Goal: Task Accomplishment & Management: Use online tool/utility

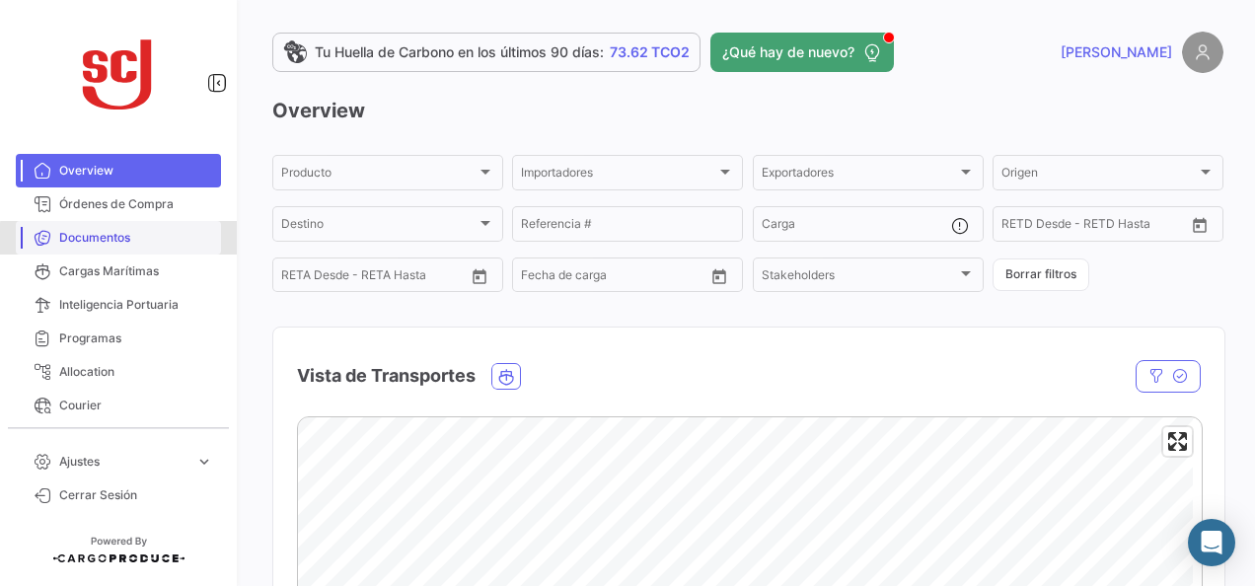
click at [160, 241] on span "Documentos" at bounding box center [136, 238] width 154 height 18
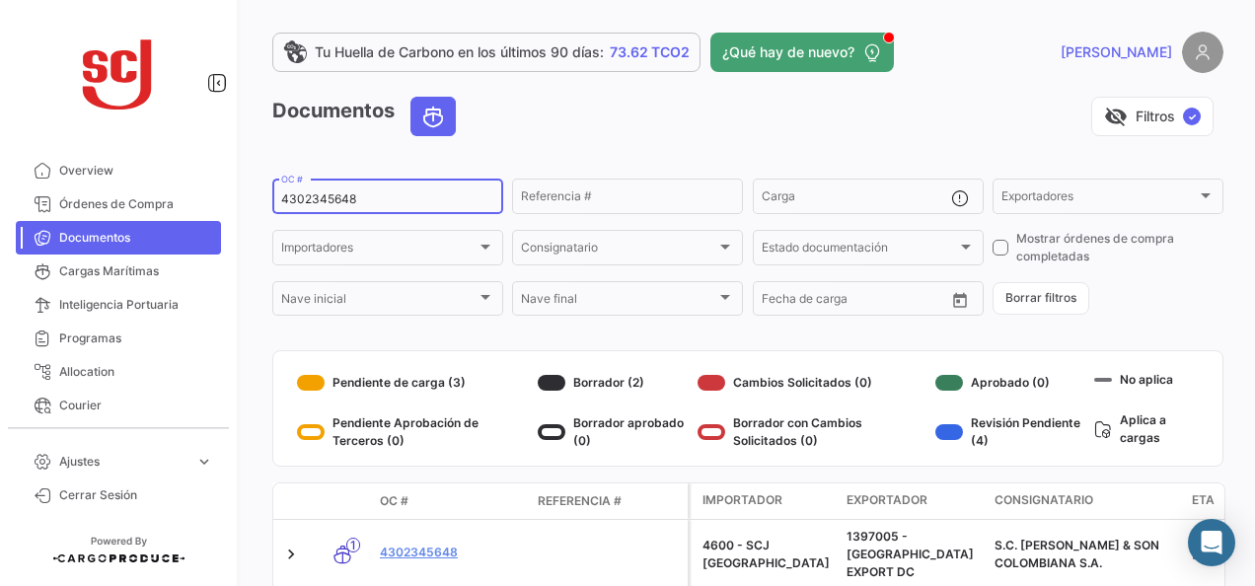
click at [333, 188] on div "4302345648 OC #" at bounding box center [387, 195] width 213 height 38
click at [326, 207] on div "4302345648 OC #" at bounding box center [387, 195] width 213 height 38
click at [328, 201] on input "4302345648" at bounding box center [387, 199] width 213 height 14
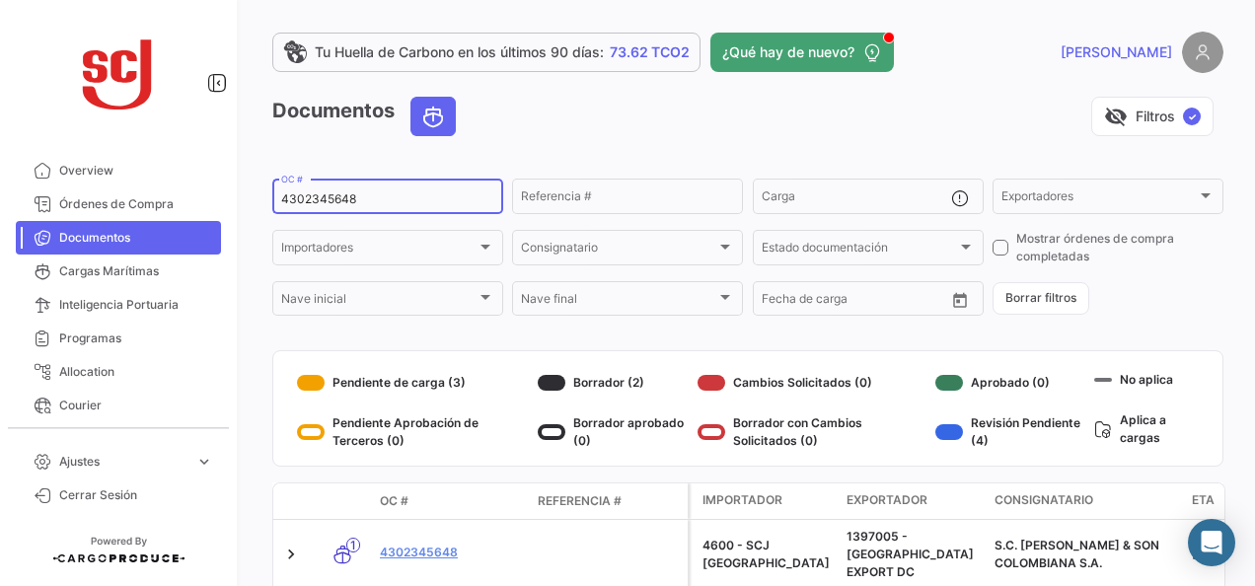
paste input "7996"
type input "4302347996"
click at [443, 543] on link "4302347996" at bounding box center [451, 552] width 142 height 18
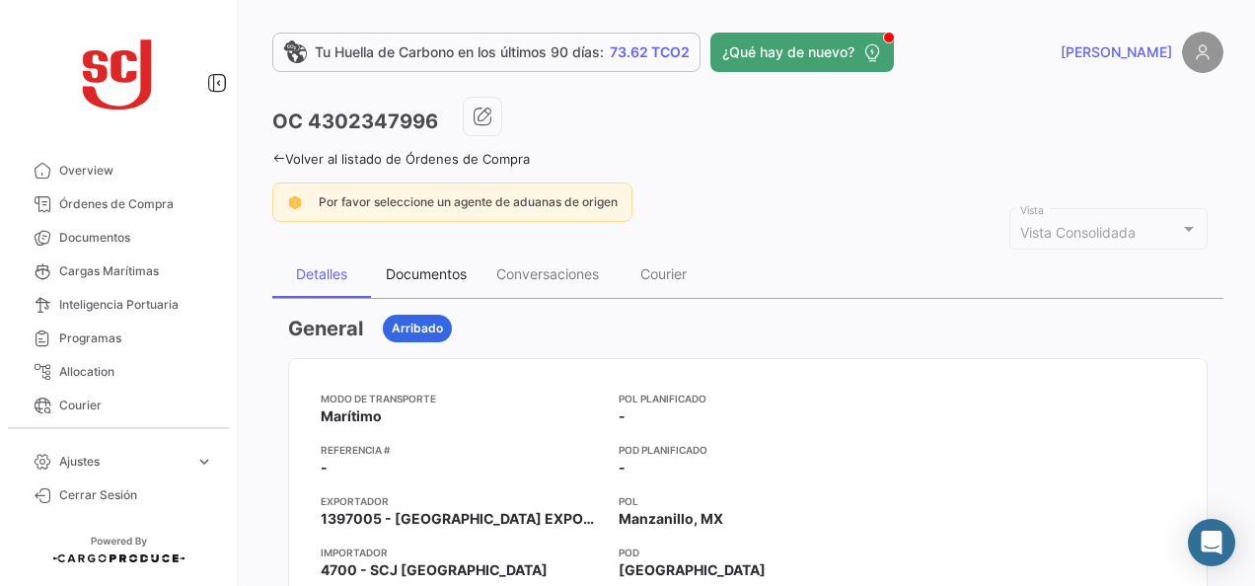
click at [458, 276] on div "Documentos" at bounding box center [426, 273] width 81 height 17
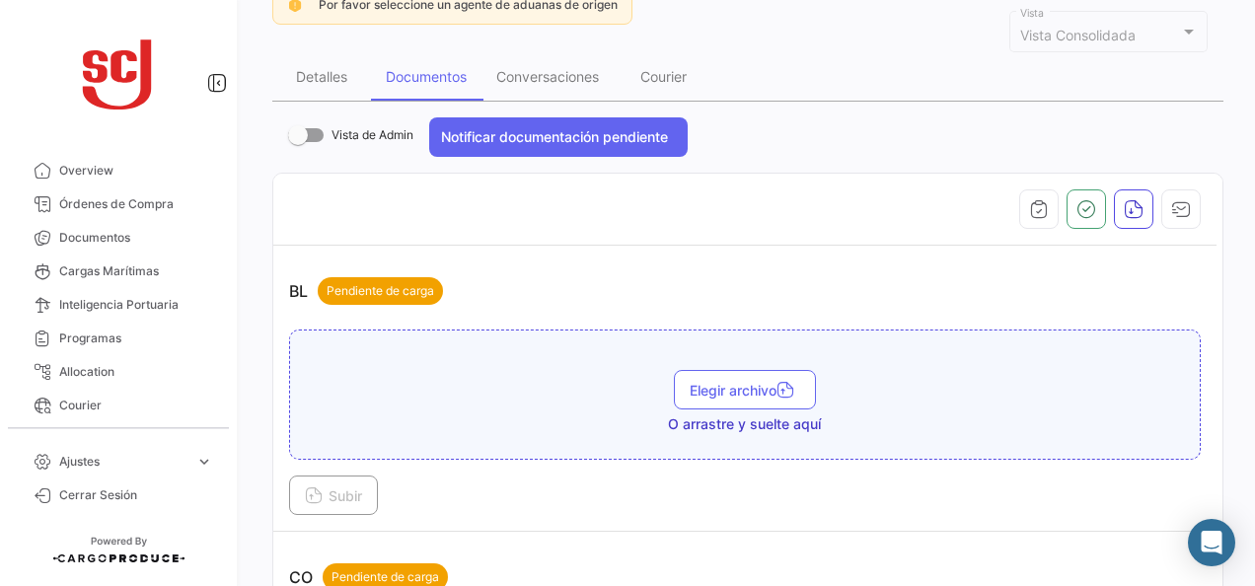
scroll to position [296, 0]
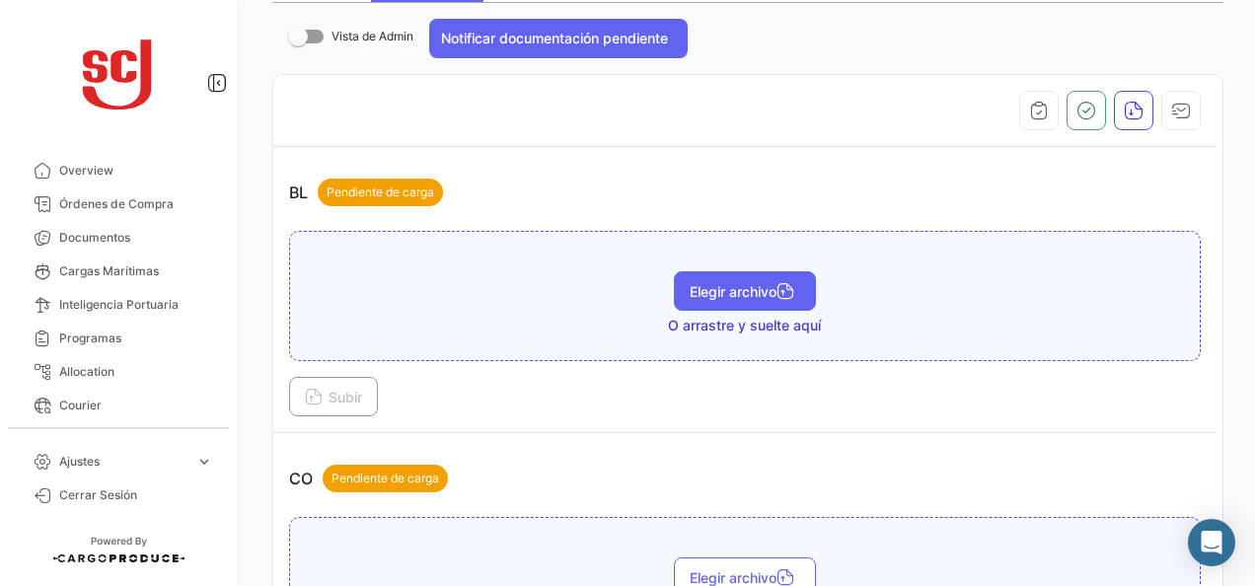
click at [753, 298] on button "Elegir archivo" at bounding box center [745, 290] width 142 height 39
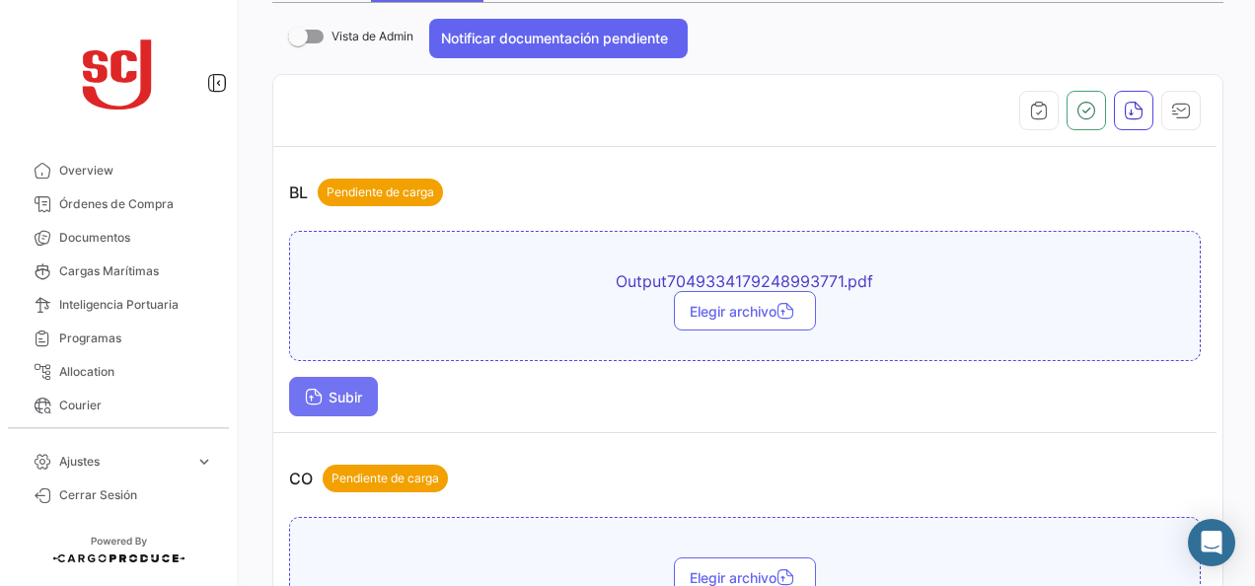
click at [355, 384] on button "Subir" at bounding box center [333, 396] width 89 height 39
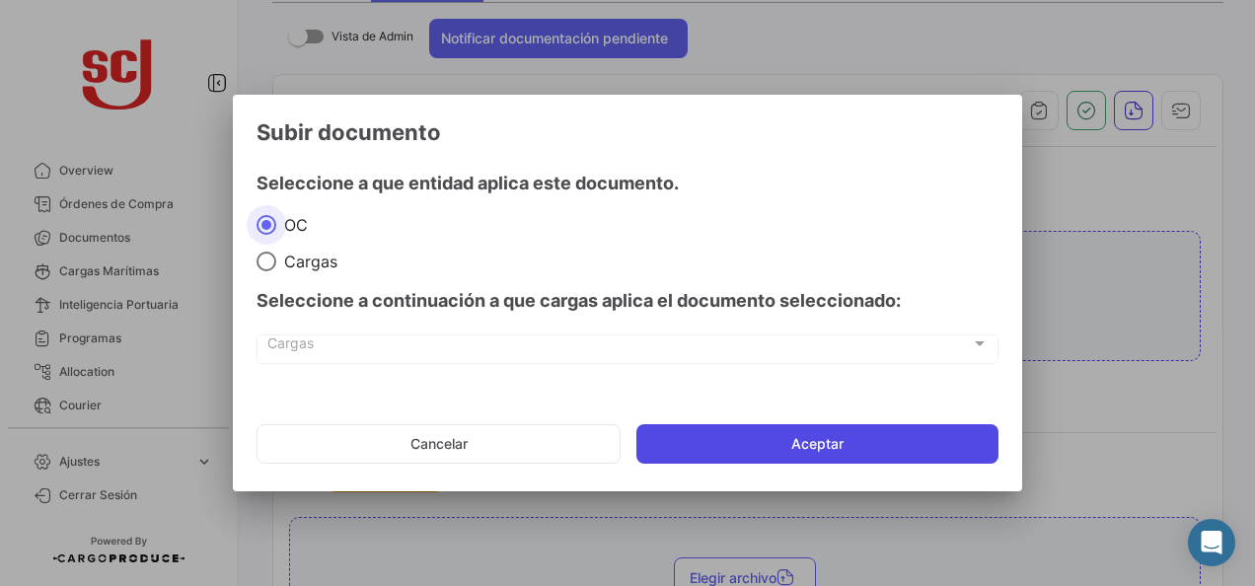
click at [765, 435] on button "Aceptar" at bounding box center [817, 443] width 362 height 39
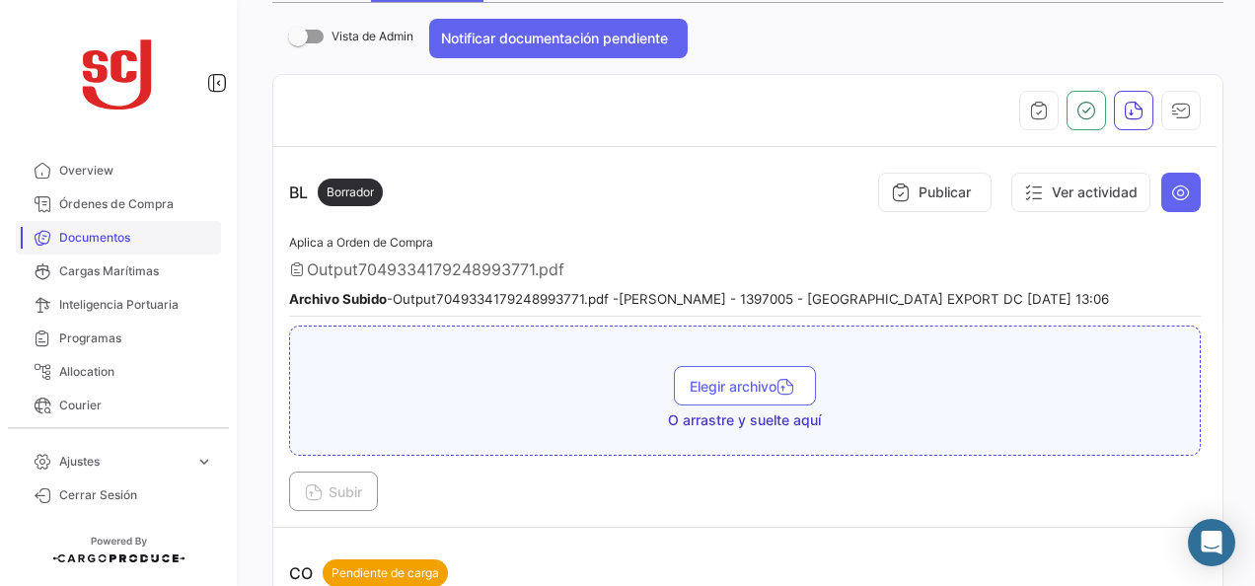
click at [128, 236] on span "Documentos" at bounding box center [136, 238] width 154 height 18
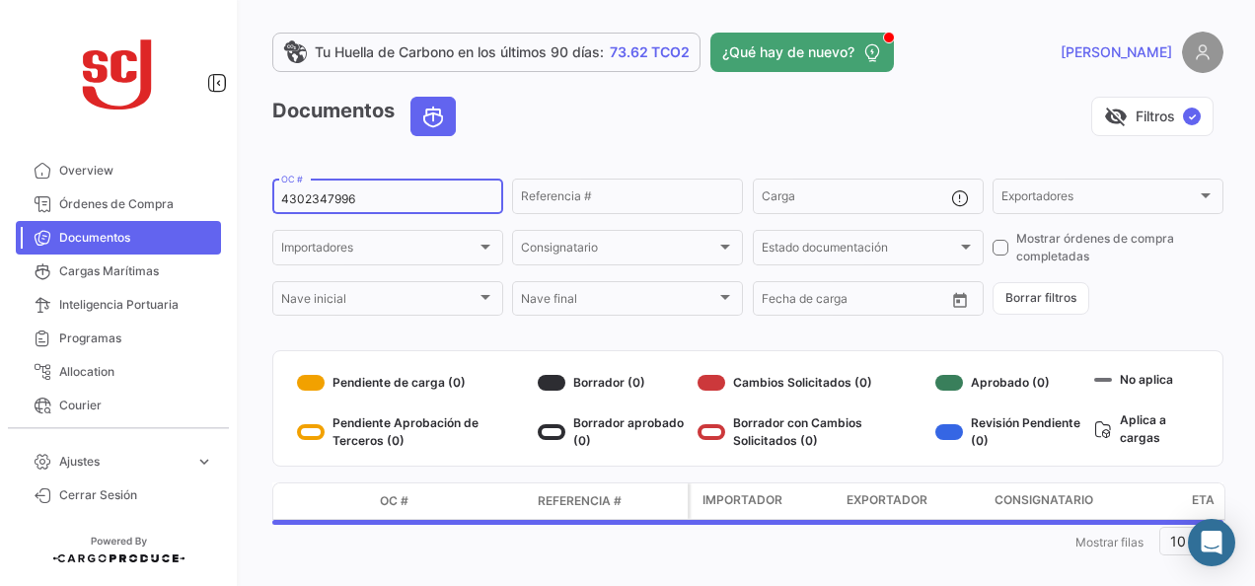
click at [330, 197] on input "4302347996" at bounding box center [387, 199] width 213 height 14
paste input "8031"
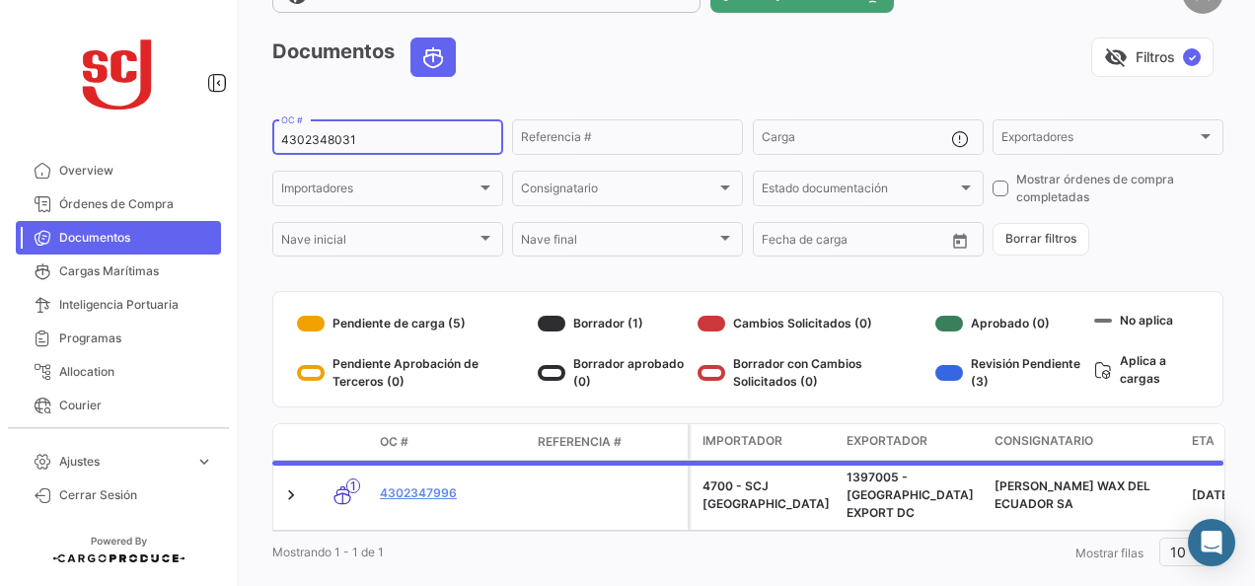
scroll to position [89, 0]
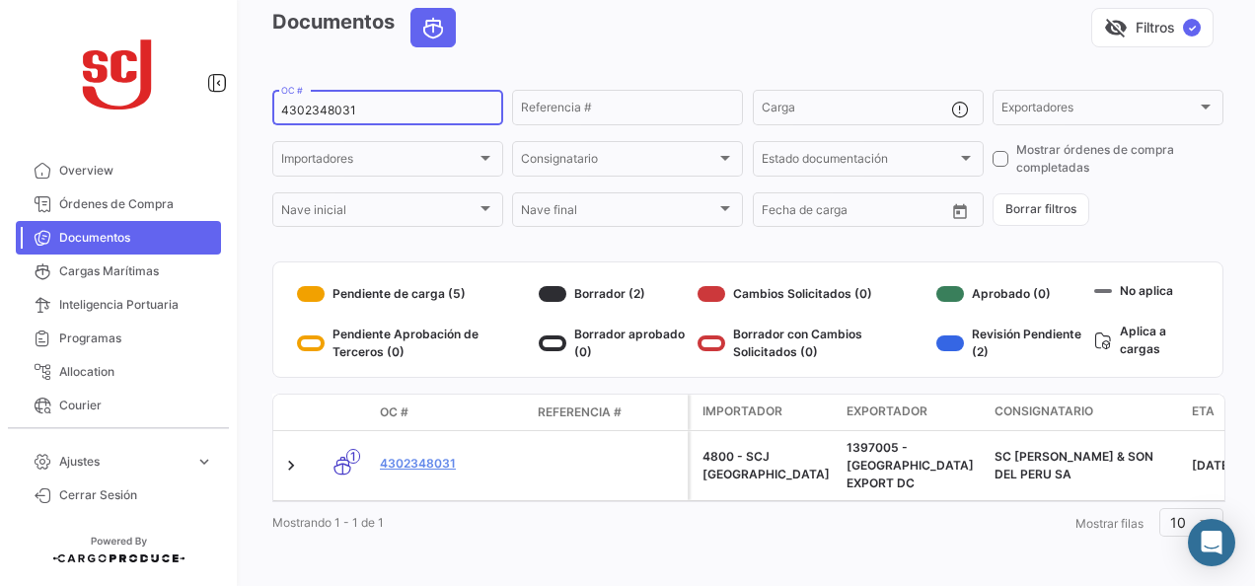
type input "4302348031"
click at [426, 455] on link "4302348031" at bounding box center [451, 464] width 142 height 18
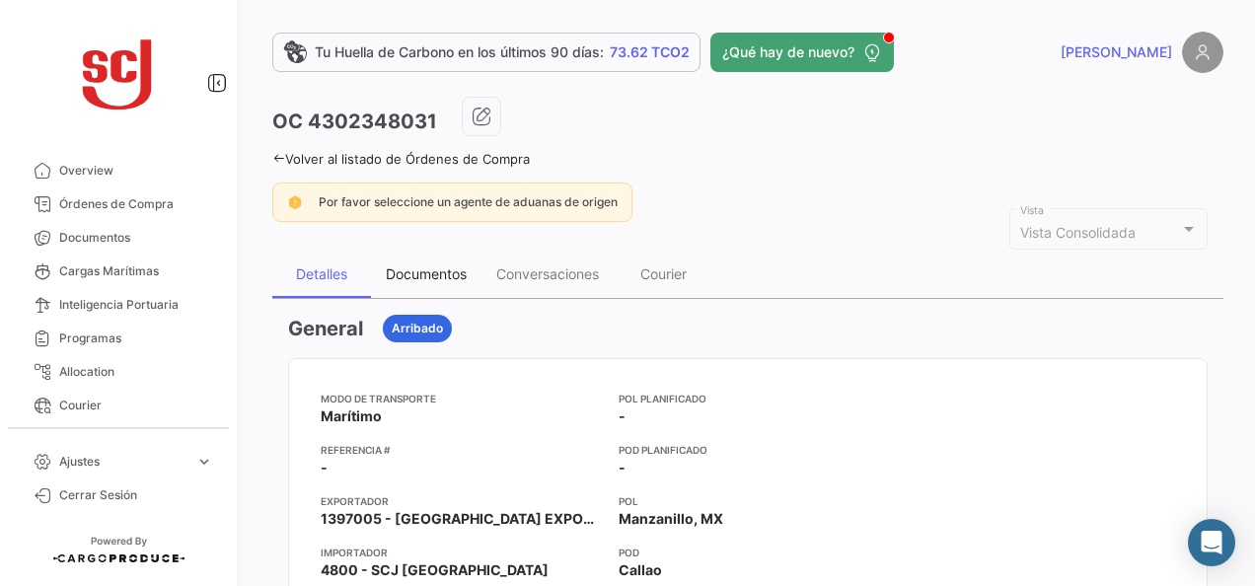
click at [434, 282] on div "Documentos" at bounding box center [426, 274] width 110 height 47
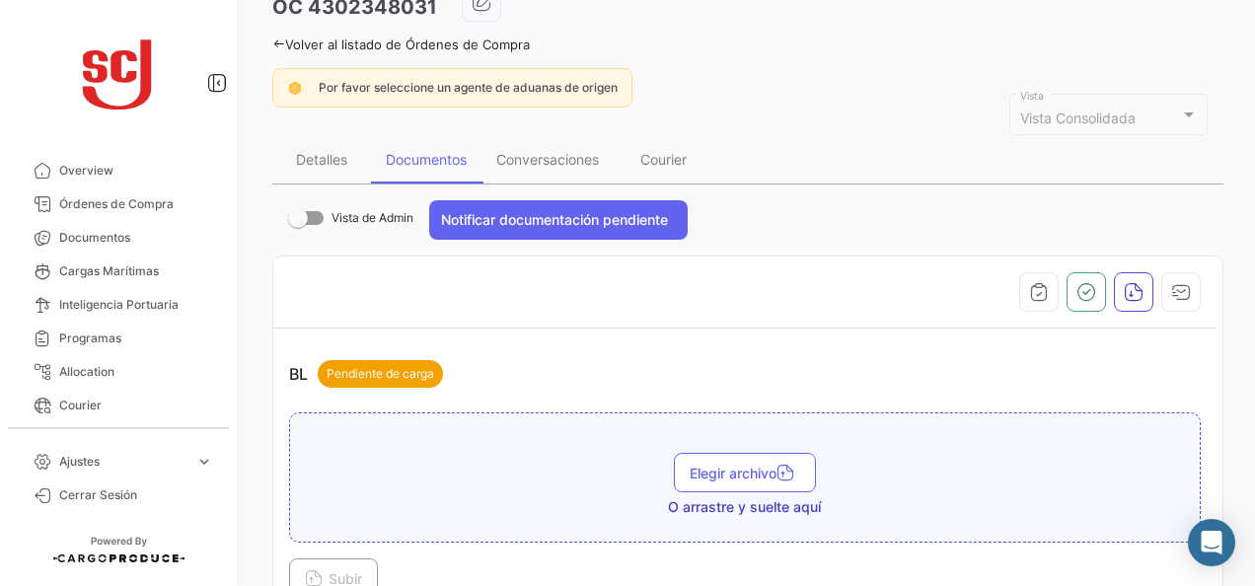
scroll to position [296, 0]
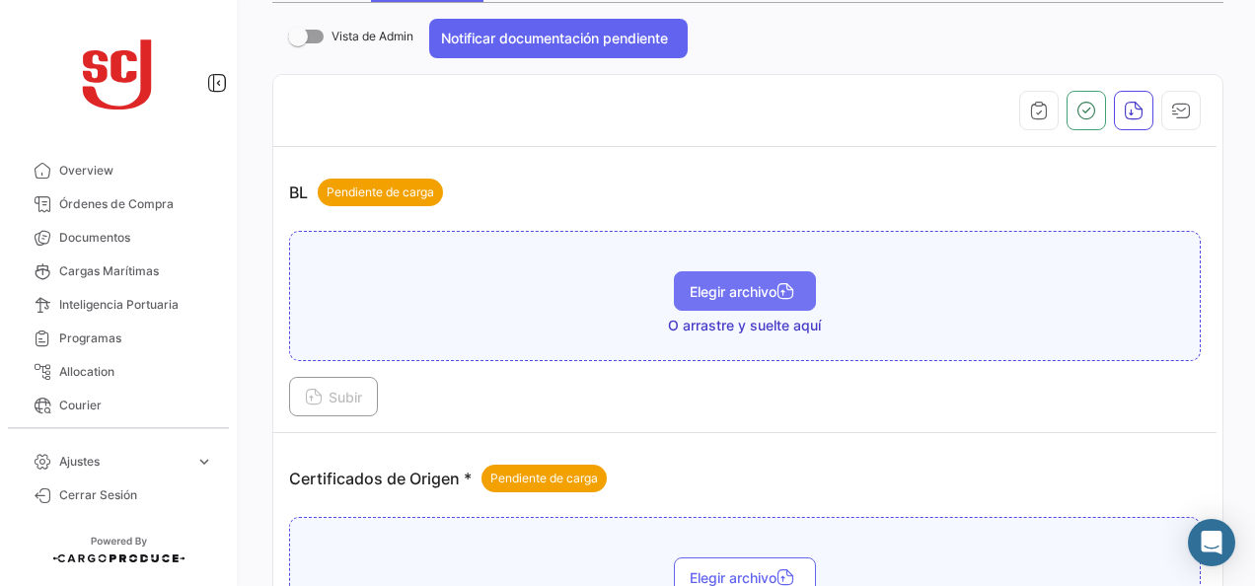
click at [714, 299] on button "Elegir archivo" at bounding box center [745, 290] width 142 height 39
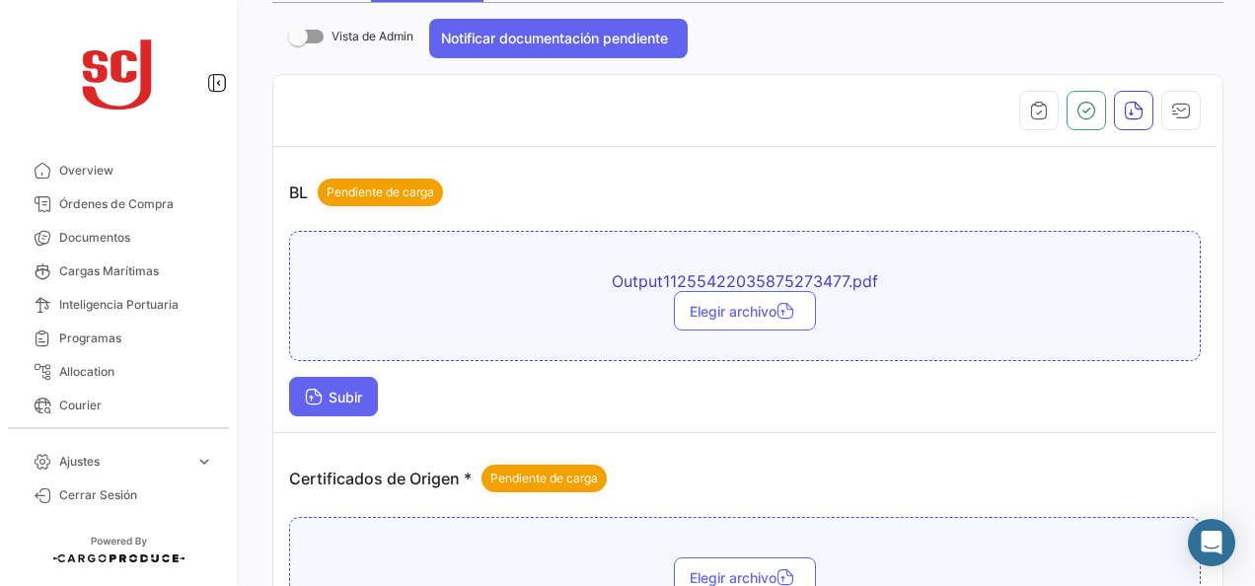
click at [353, 391] on span "Subir" at bounding box center [333, 397] width 57 height 17
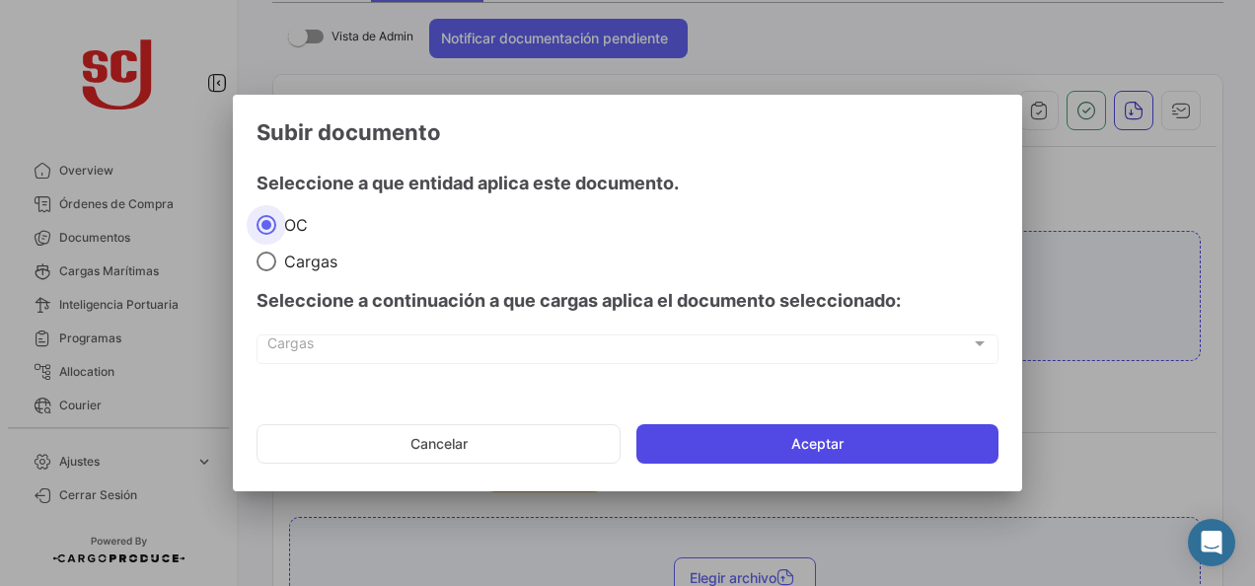
click at [789, 440] on button "Aceptar" at bounding box center [817, 443] width 362 height 39
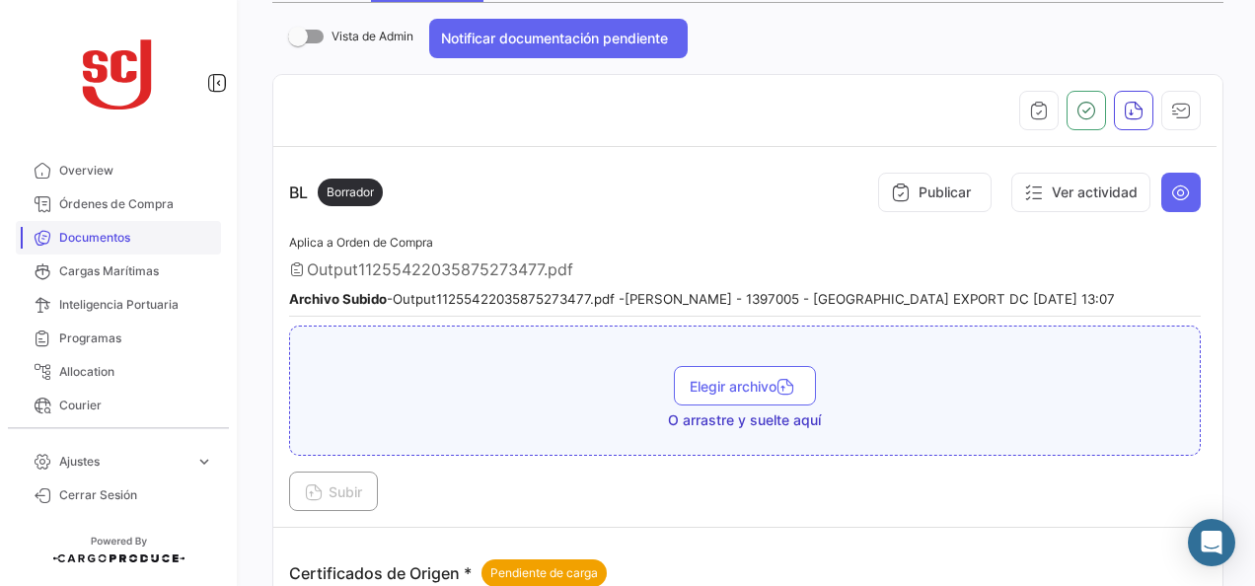
click at [94, 246] on span "Documentos" at bounding box center [136, 238] width 154 height 18
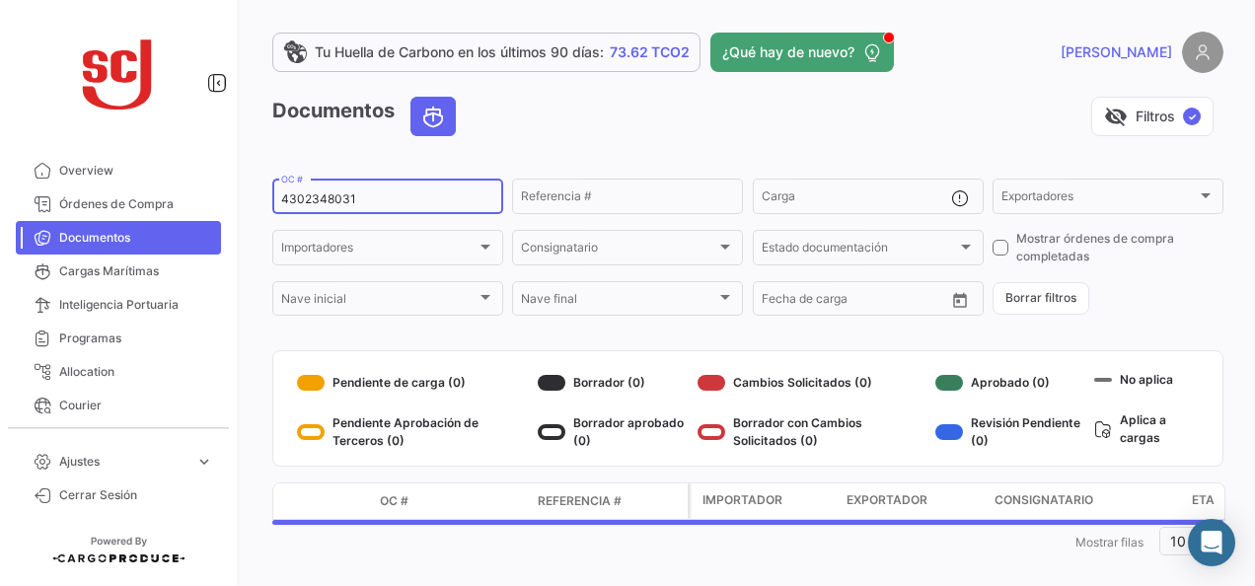
click at [312, 208] on div "4302348031 OC #" at bounding box center [387, 195] width 213 height 38
click at [314, 203] on input "4302348031" at bounding box center [387, 199] width 213 height 14
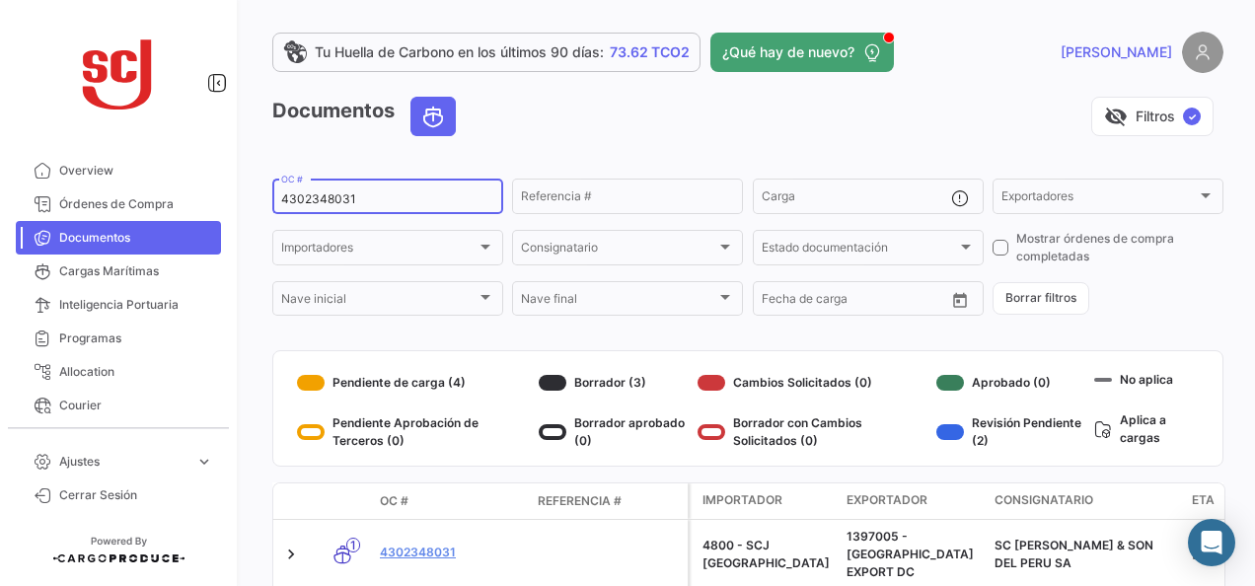
click at [314, 203] on input "4302348031" at bounding box center [387, 199] width 213 height 14
paste input "3"
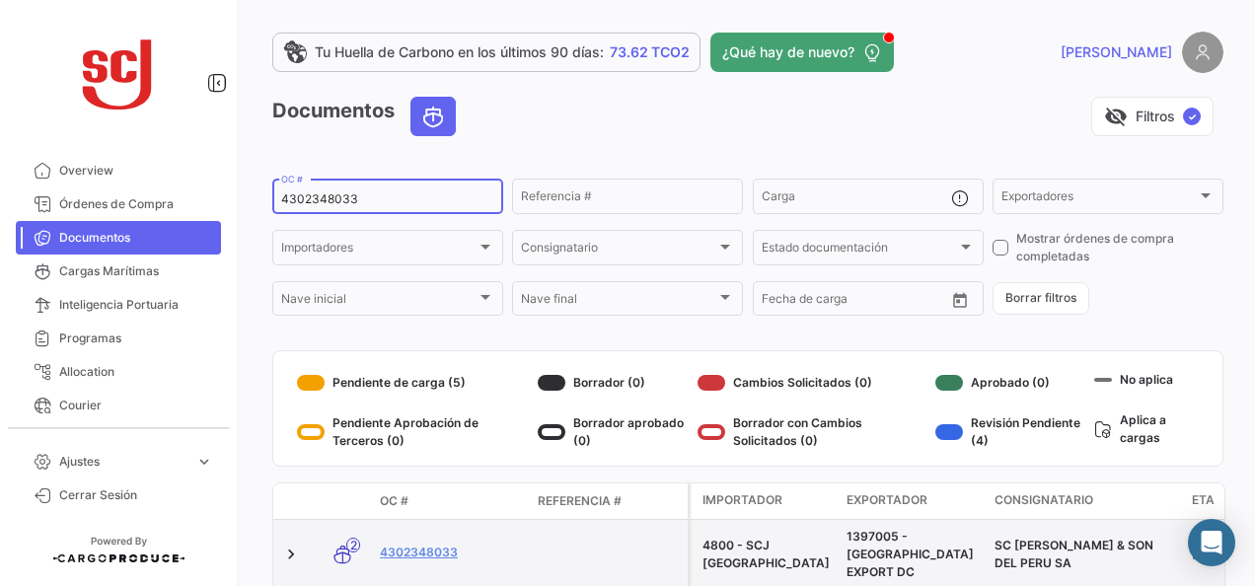
type input "4302348033"
click at [436, 535] on datatable-body-cell "4302348033" at bounding box center [451, 554] width 158 height 69
click at [412, 546] on link "4302348033" at bounding box center [451, 552] width 142 height 18
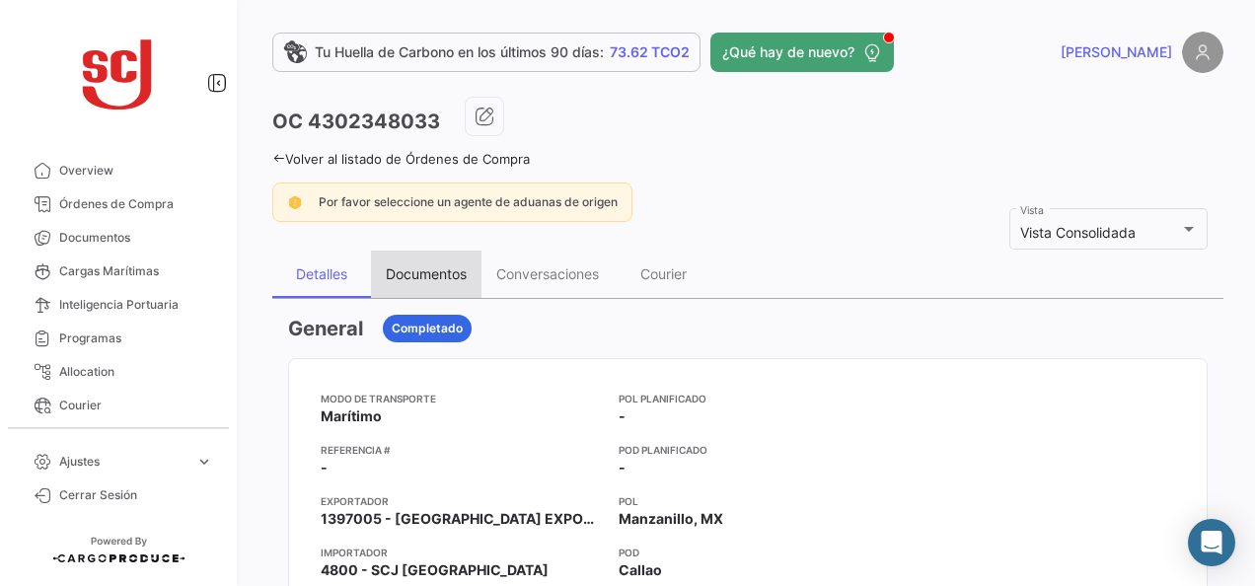
click at [434, 270] on div "Documentos" at bounding box center [426, 273] width 81 height 17
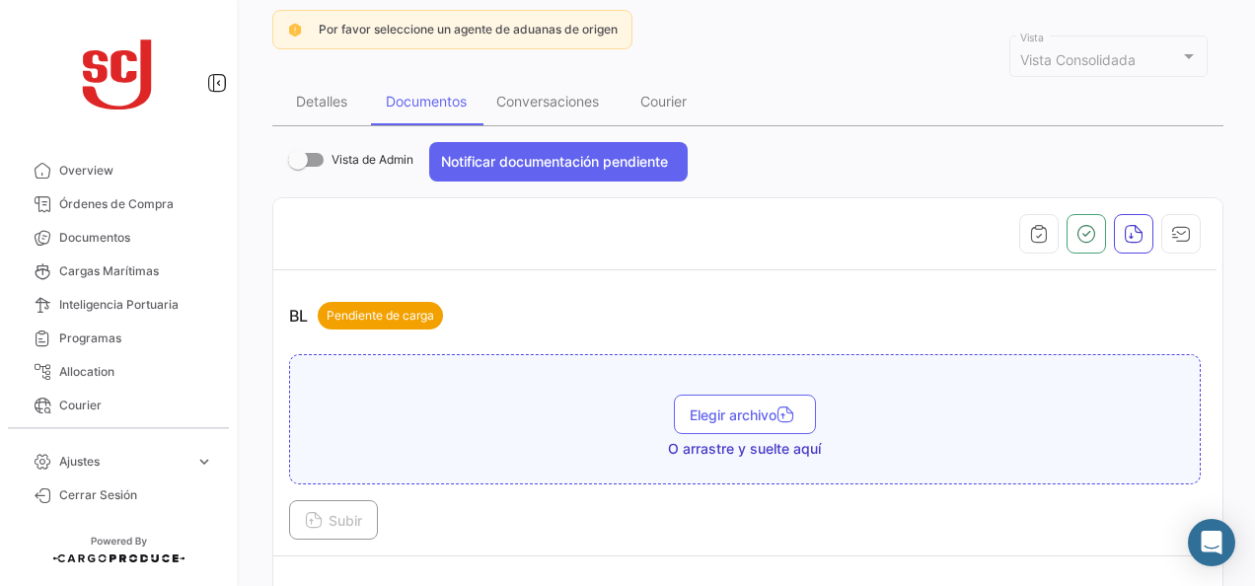
scroll to position [395, 0]
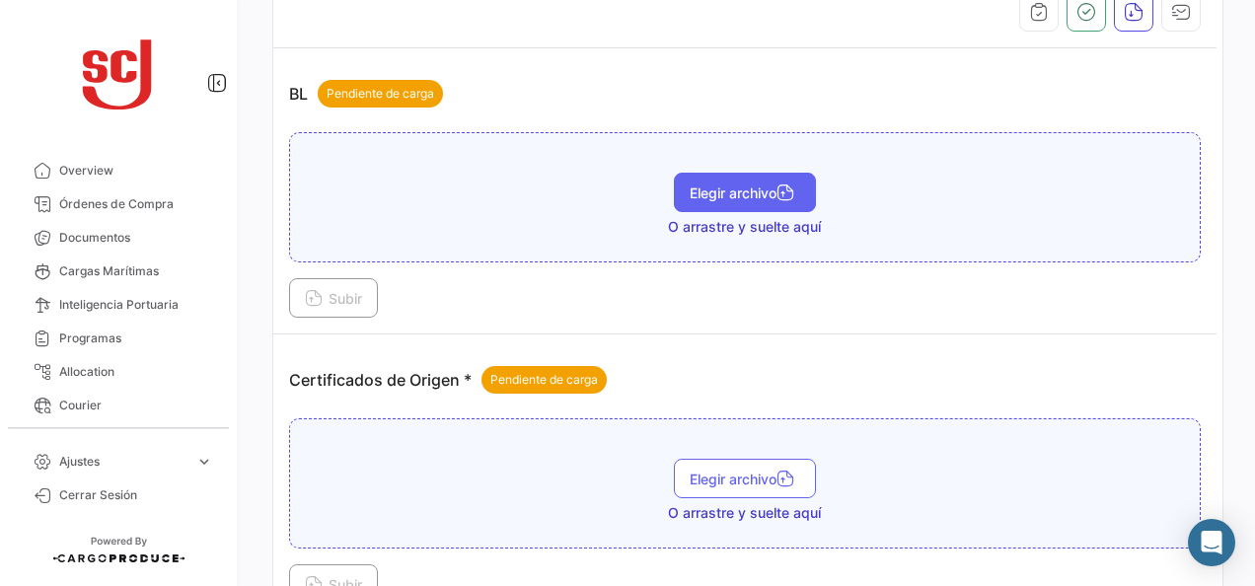
click at [721, 187] on span "Elegir archivo" at bounding box center [744, 192] width 110 height 17
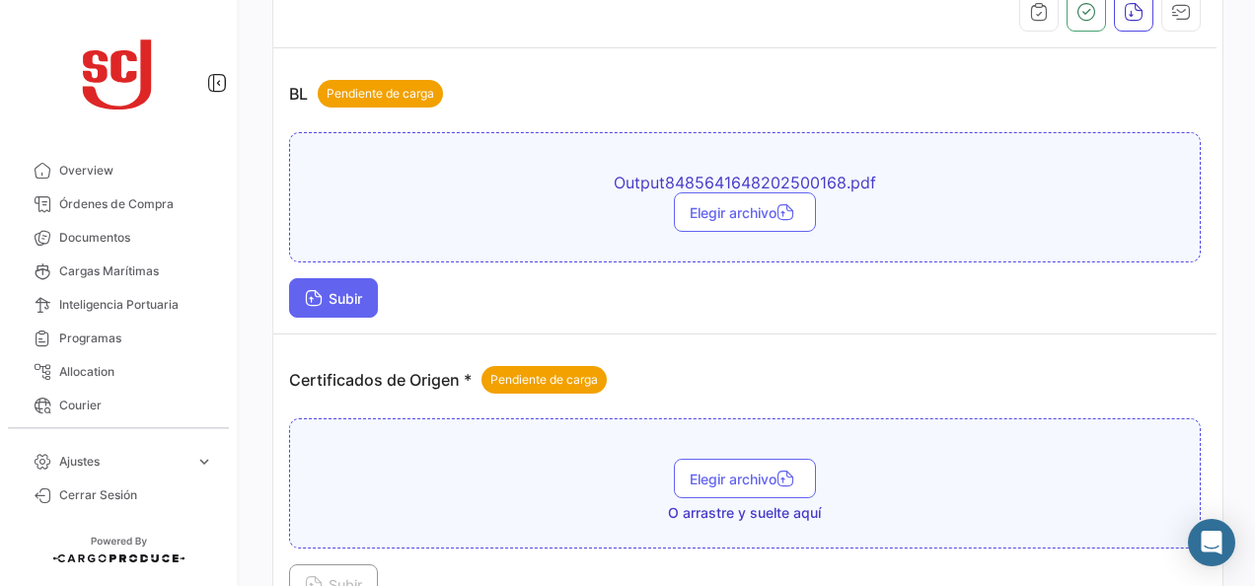
click at [351, 284] on button "Subir" at bounding box center [333, 297] width 89 height 39
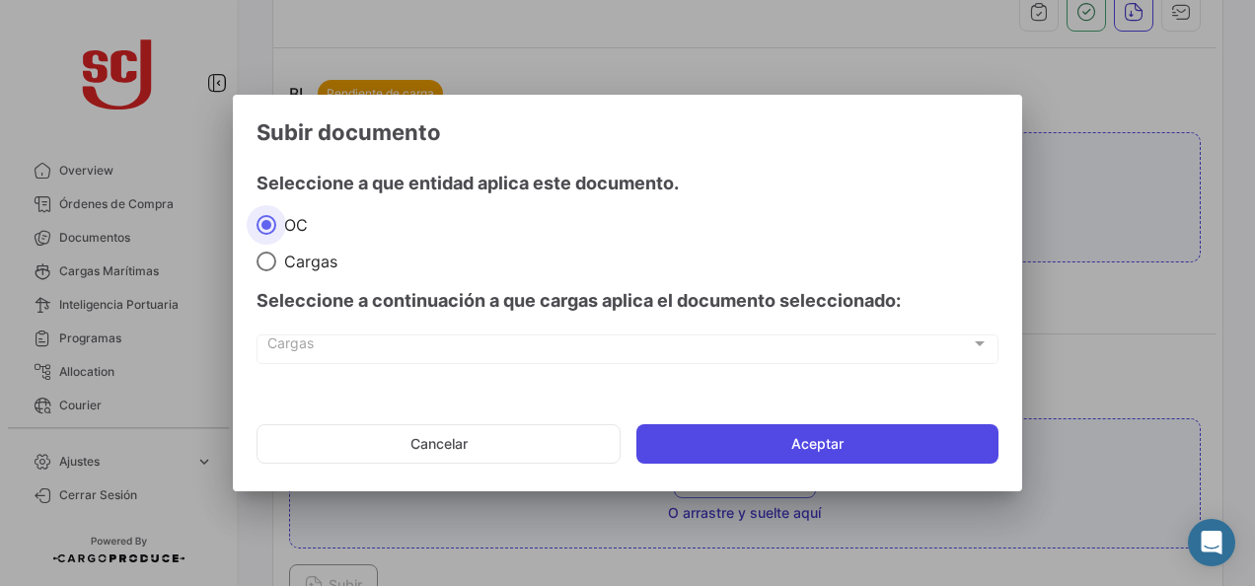
click at [795, 430] on button "Aceptar" at bounding box center [817, 443] width 362 height 39
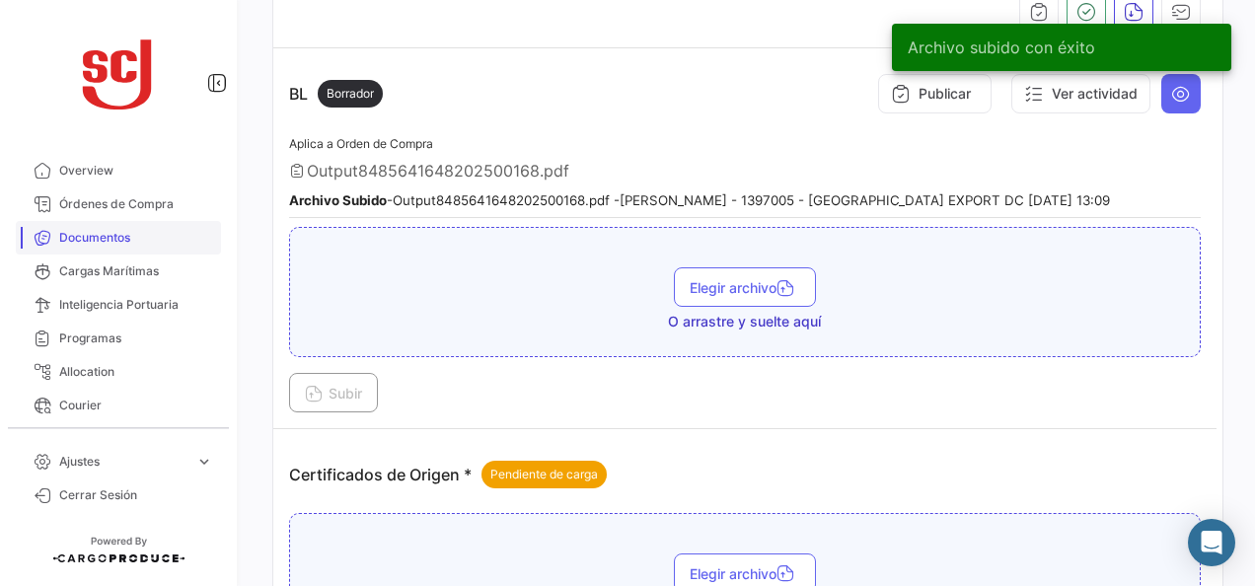
click at [111, 239] on span "Documentos" at bounding box center [136, 238] width 154 height 18
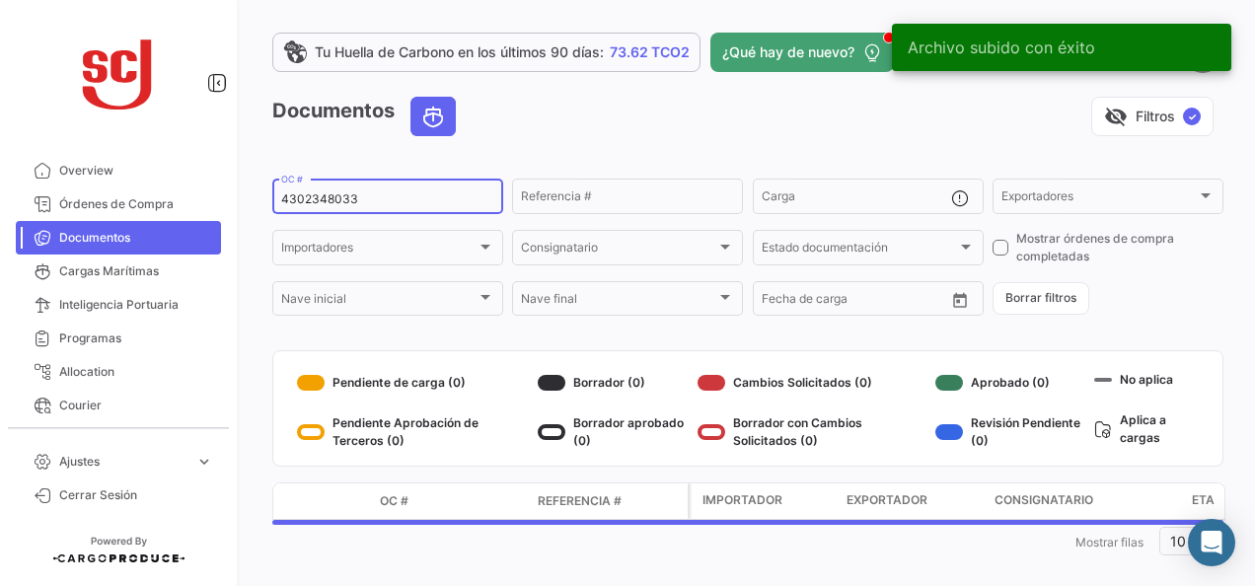
click at [331, 203] on input "4302348033" at bounding box center [387, 199] width 213 height 14
paste input "5"
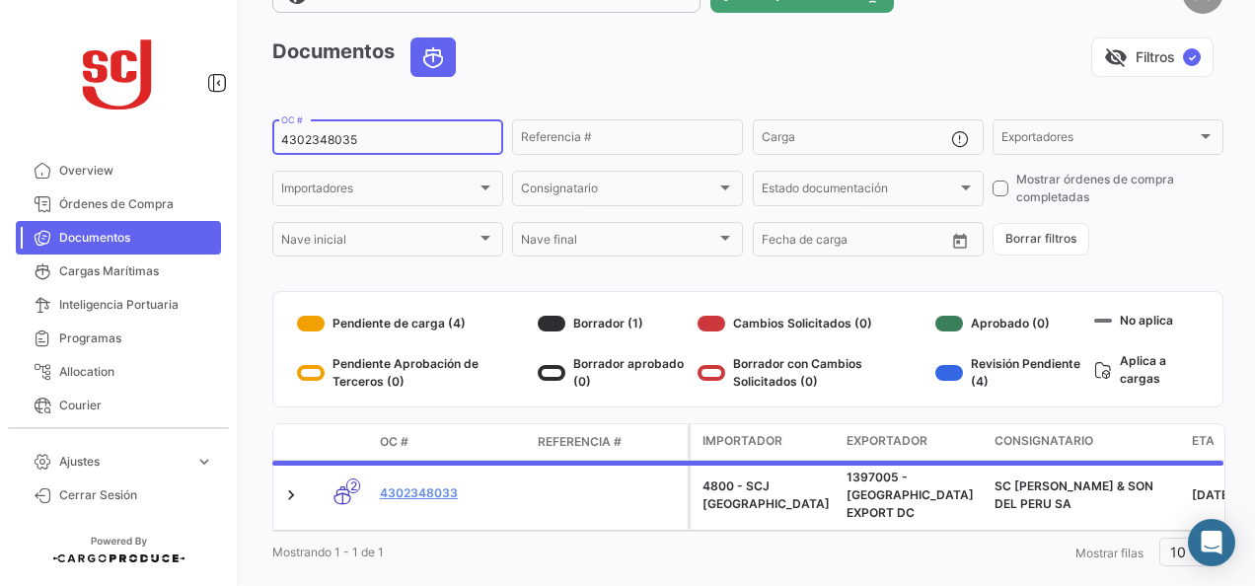
scroll to position [89, 0]
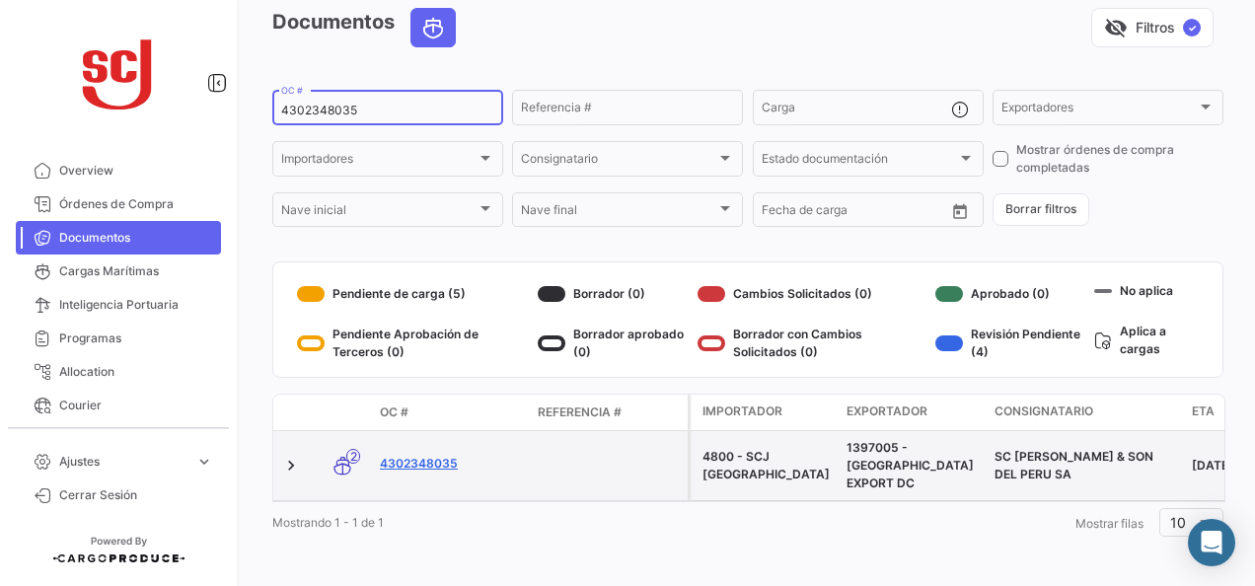
type input "4302348035"
click at [434, 459] on link "4302348035" at bounding box center [451, 464] width 142 height 18
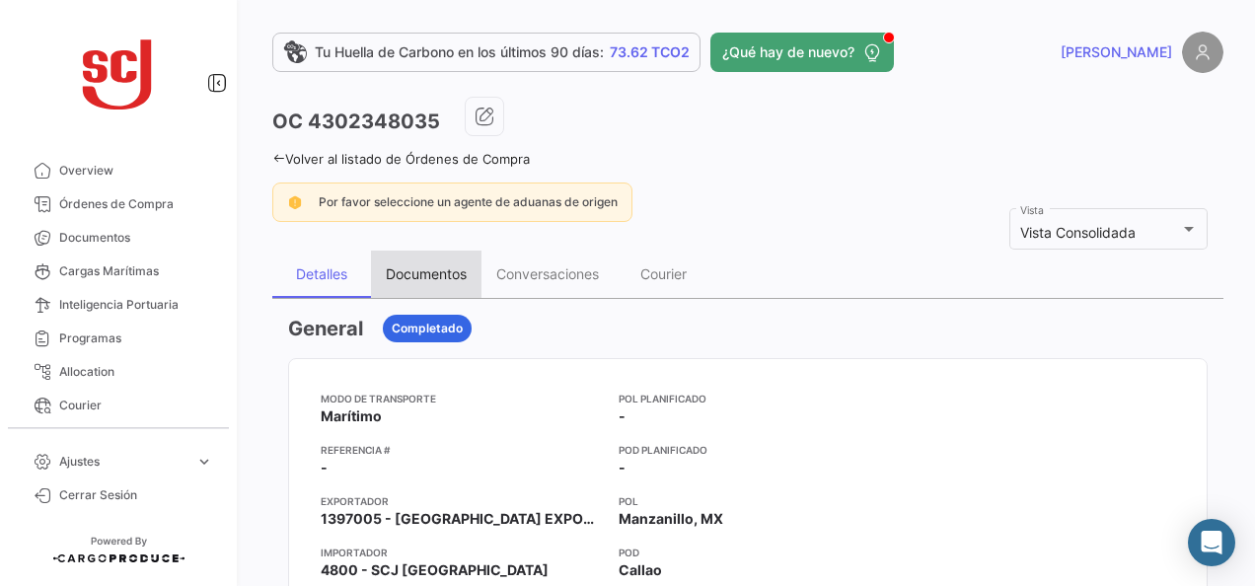
click at [448, 284] on div "Documentos" at bounding box center [426, 274] width 110 height 47
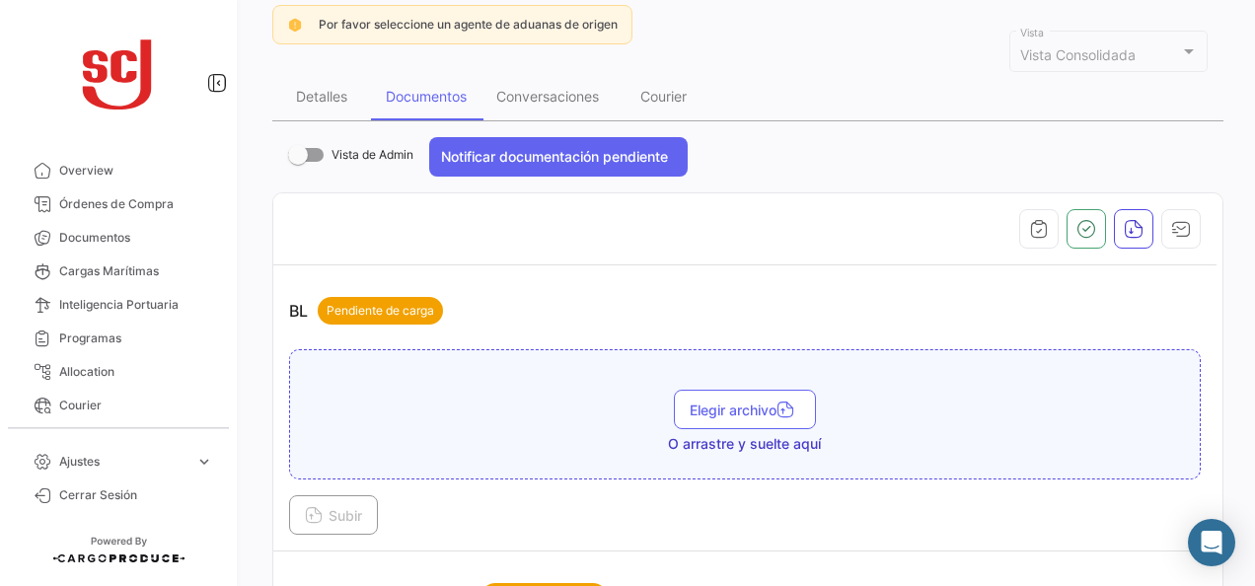
scroll to position [197, 0]
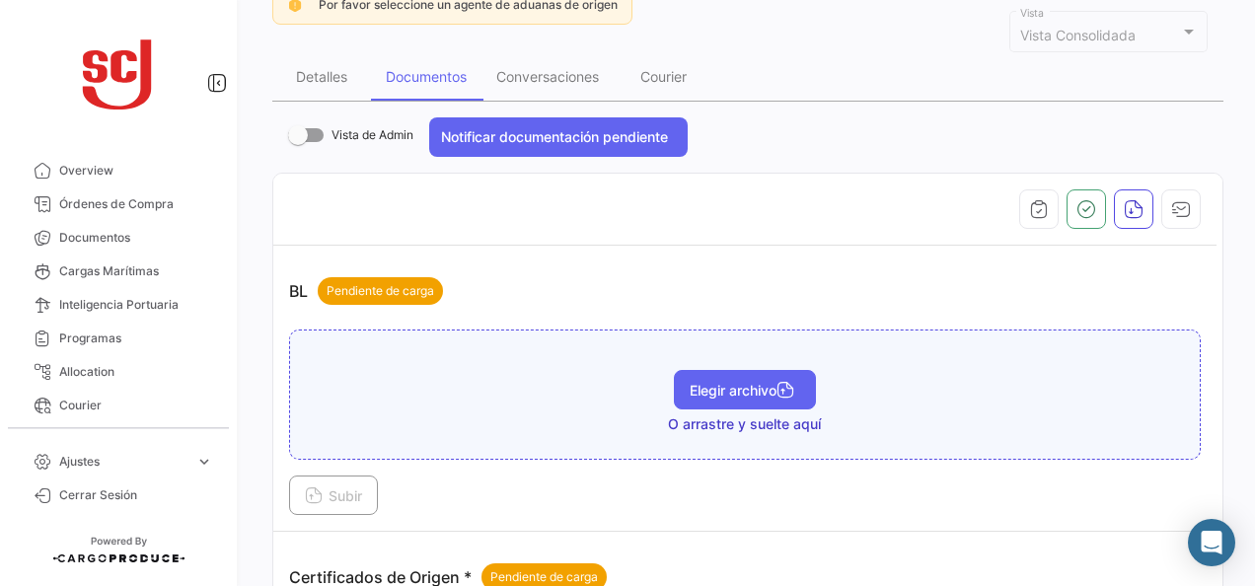
click at [674, 386] on button "Elegir archivo" at bounding box center [745, 389] width 142 height 39
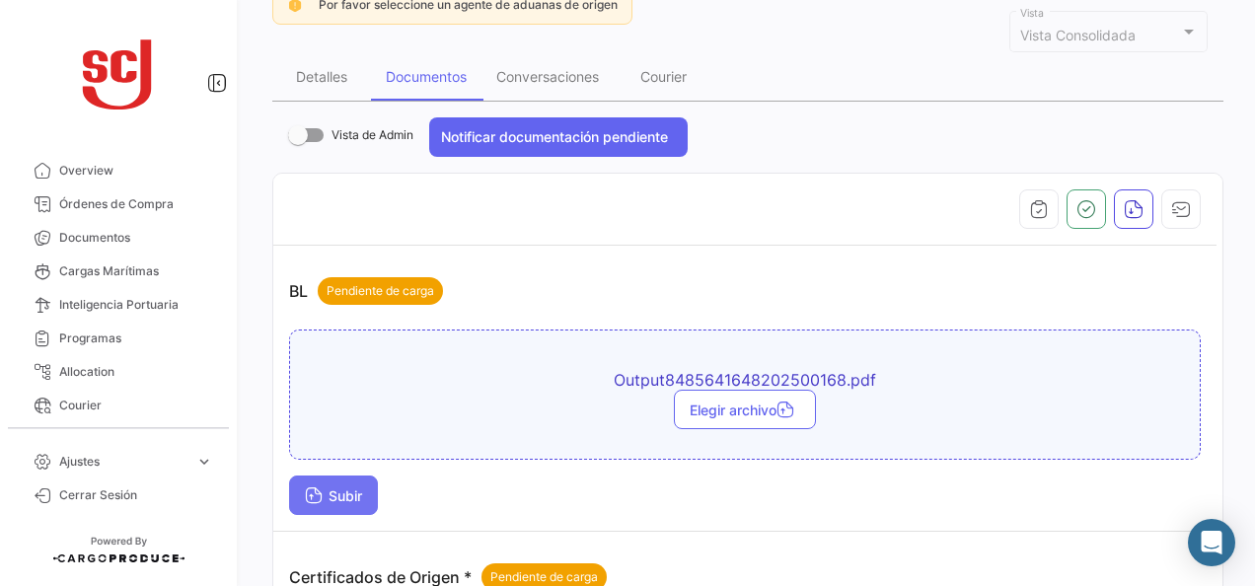
click at [333, 487] on span "Subir" at bounding box center [333, 495] width 57 height 17
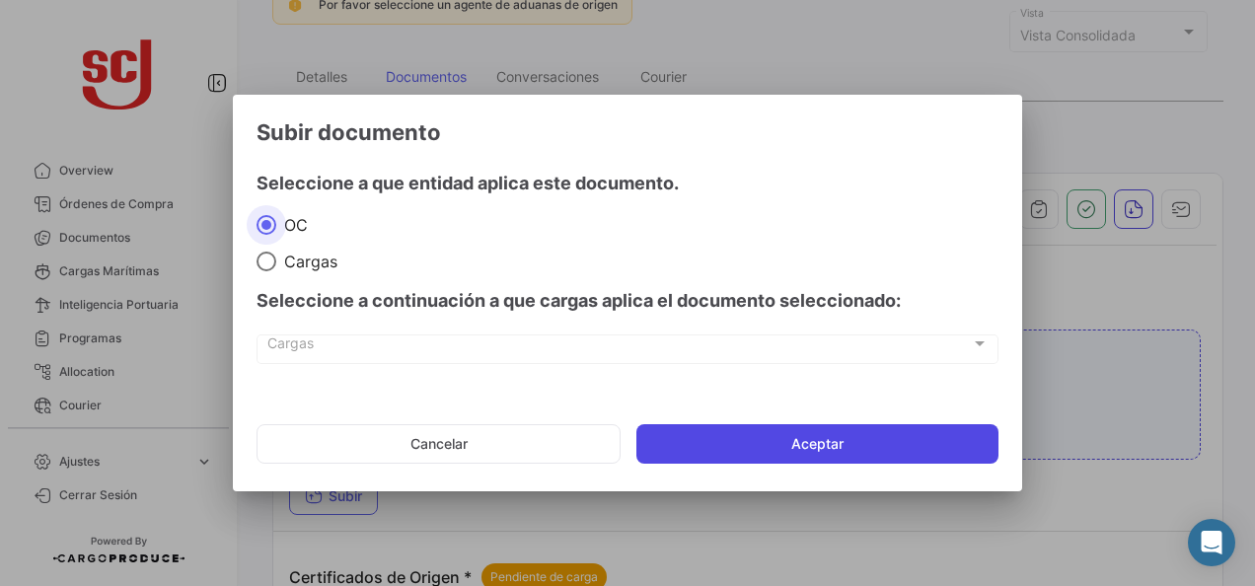
click at [776, 432] on button "Aceptar" at bounding box center [817, 443] width 362 height 39
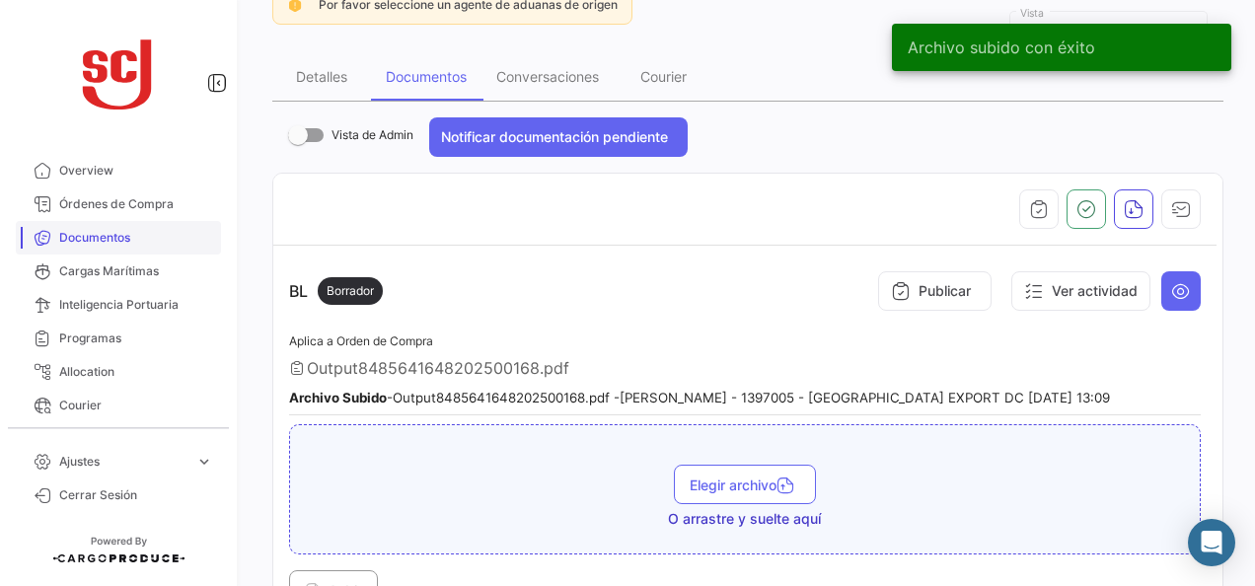
click at [86, 231] on span "Documentos" at bounding box center [136, 238] width 154 height 18
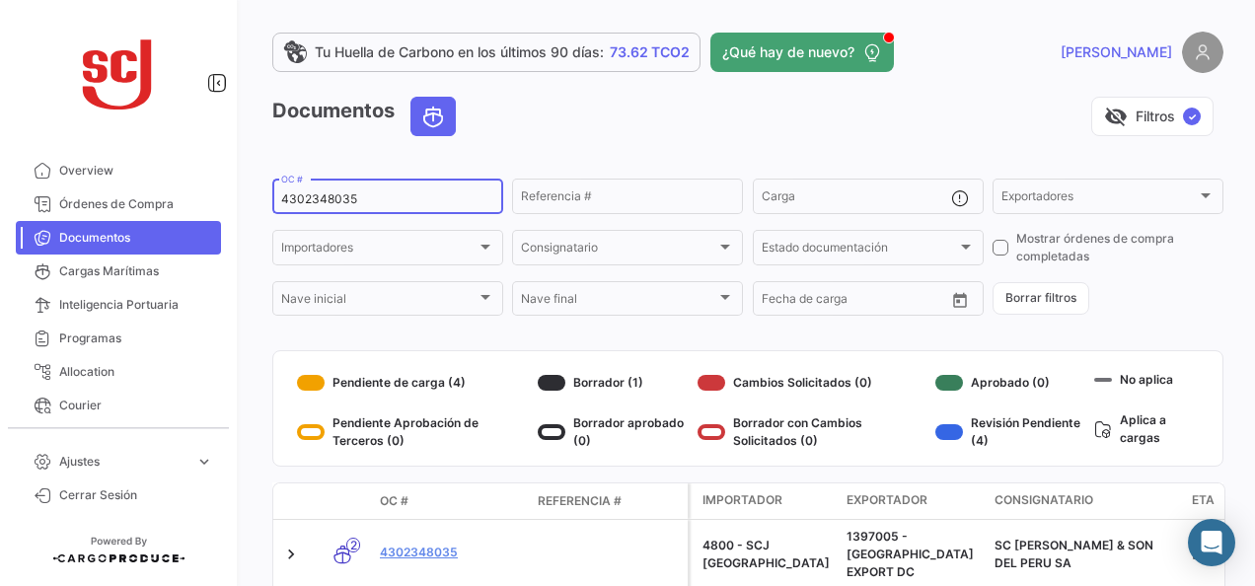
click at [347, 190] on div "4302348035 OC #" at bounding box center [387, 195] width 213 height 38
click at [349, 197] on input "4302348035" at bounding box center [387, 199] width 213 height 14
paste input "502874414"
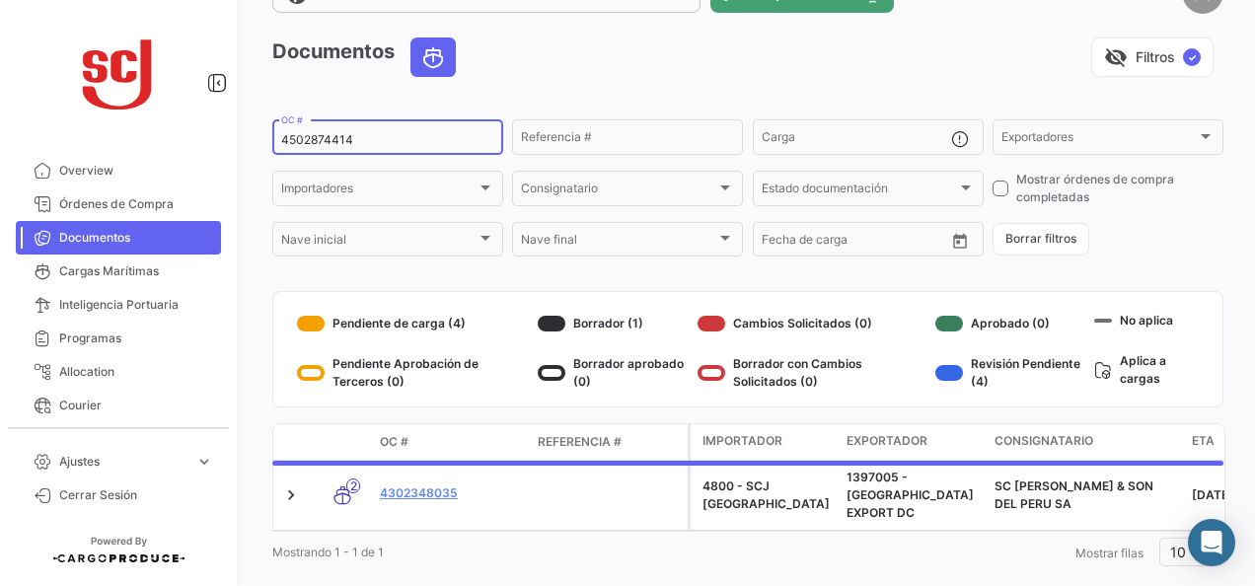
scroll to position [89, 0]
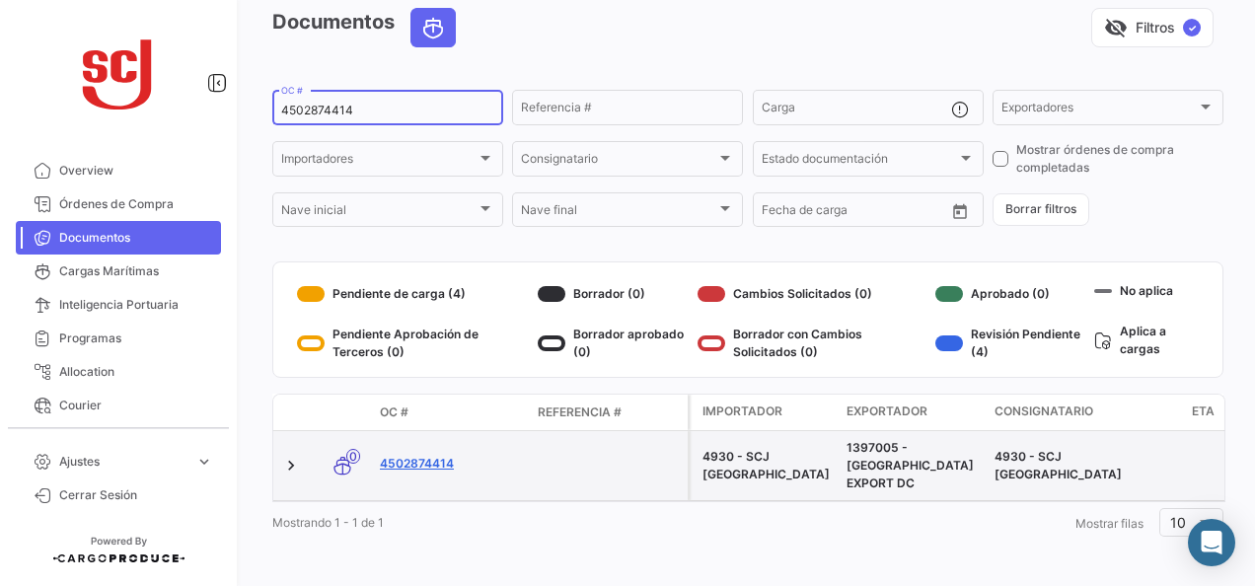
type input "4502874414"
click at [431, 455] on link "4502874414" at bounding box center [451, 464] width 142 height 18
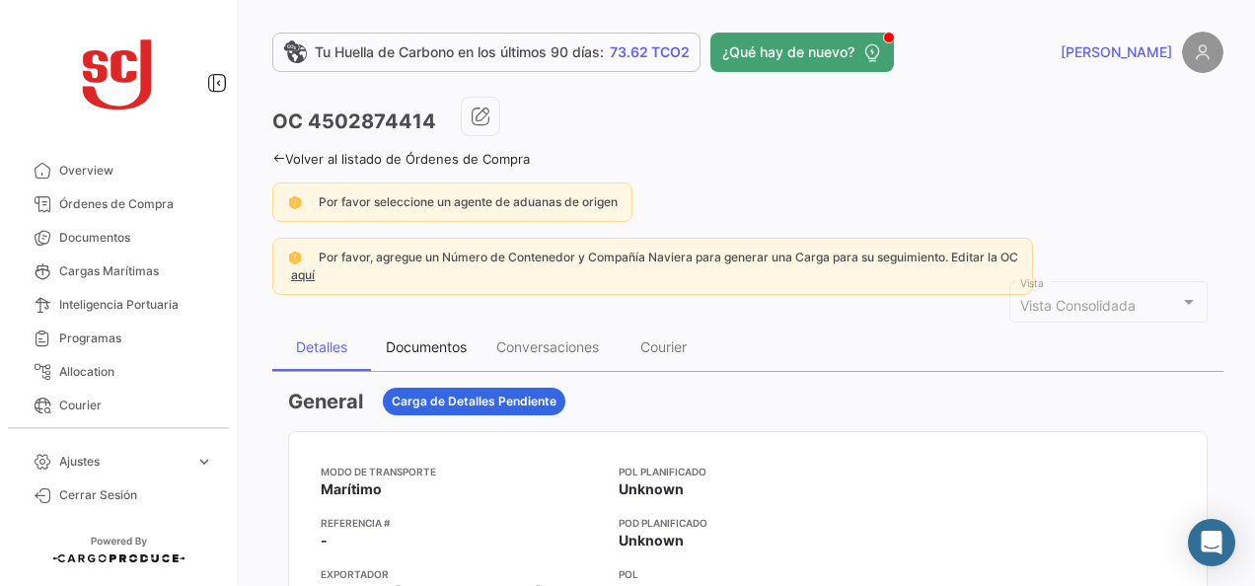
click at [467, 338] on div "Documentos" at bounding box center [426, 346] width 81 height 17
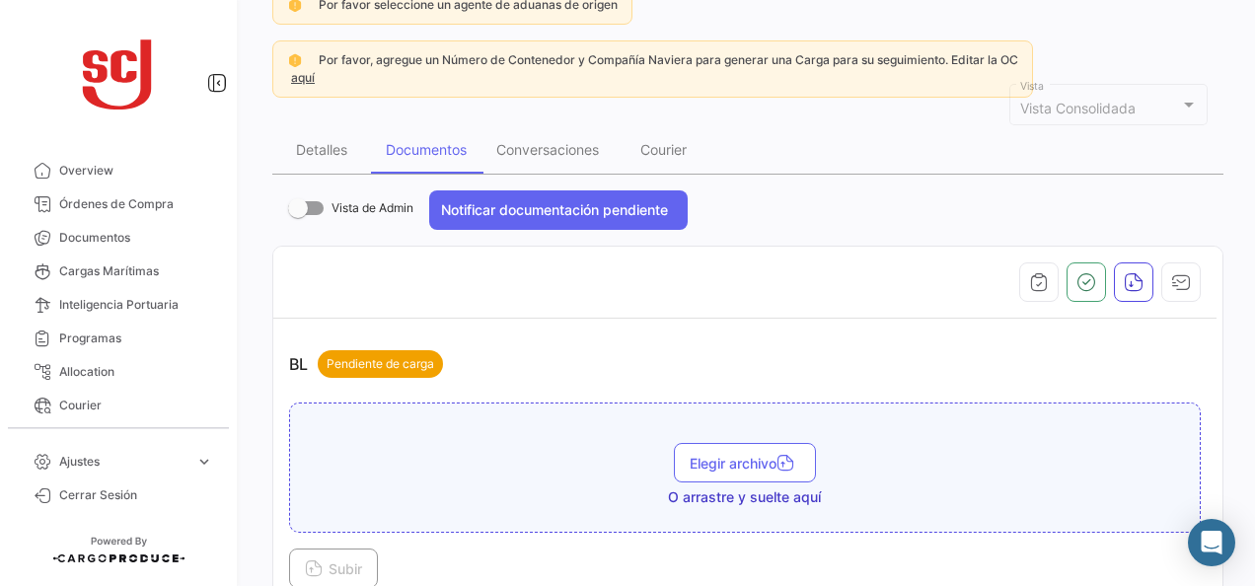
scroll to position [296, 0]
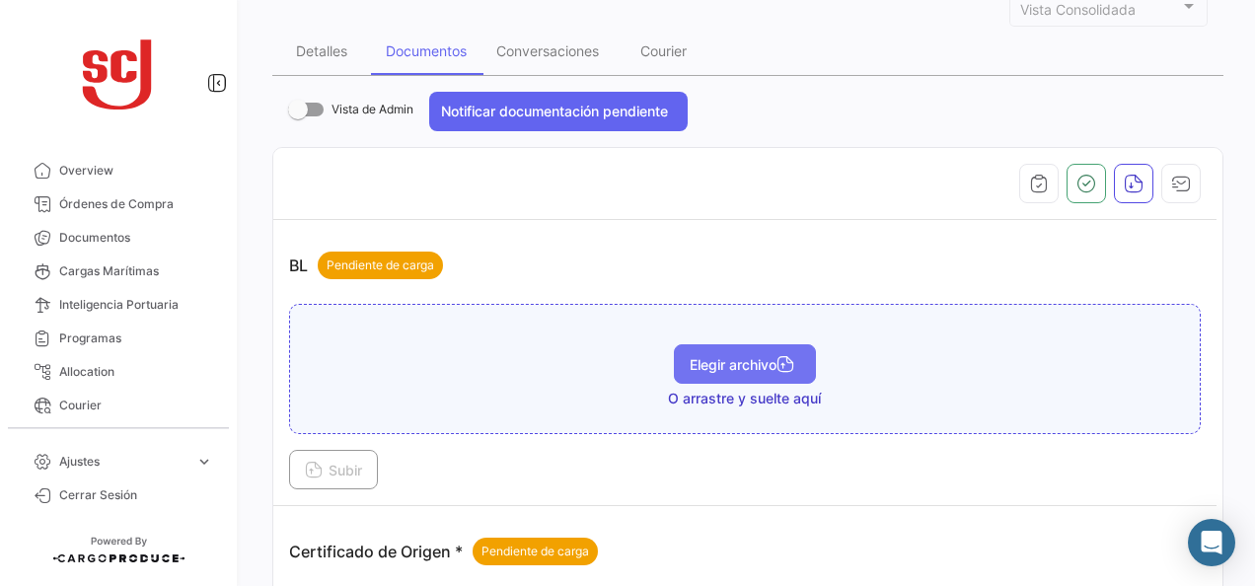
click at [691, 361] on span "Elegir archivo" at bounding box center [744, 364] width 110 height 17
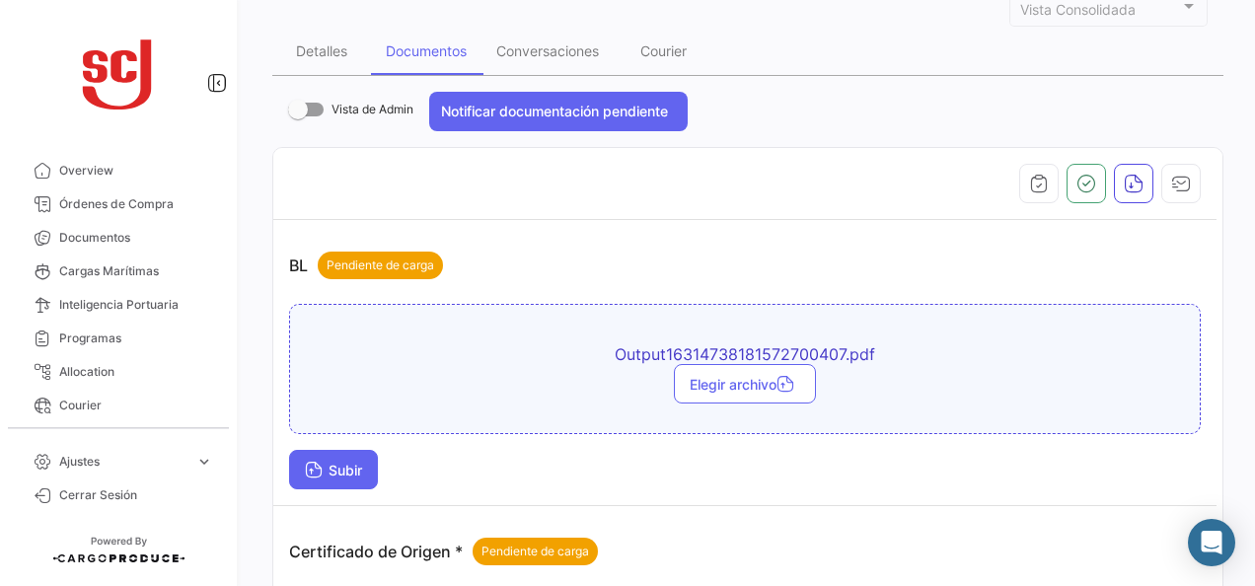
click at [360, 462] on span "Subir" at bounding box center [333, 470] width 57 height 17
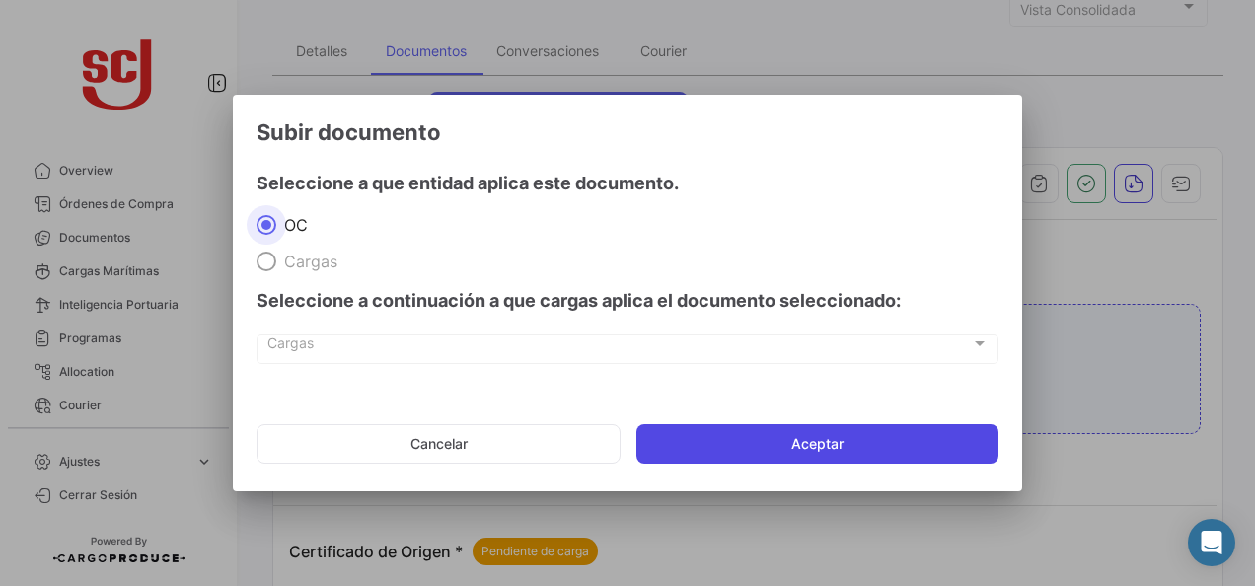
click at [776, 450] on button "Aceptar" at bounding box center [817, 443] width 362 height 39
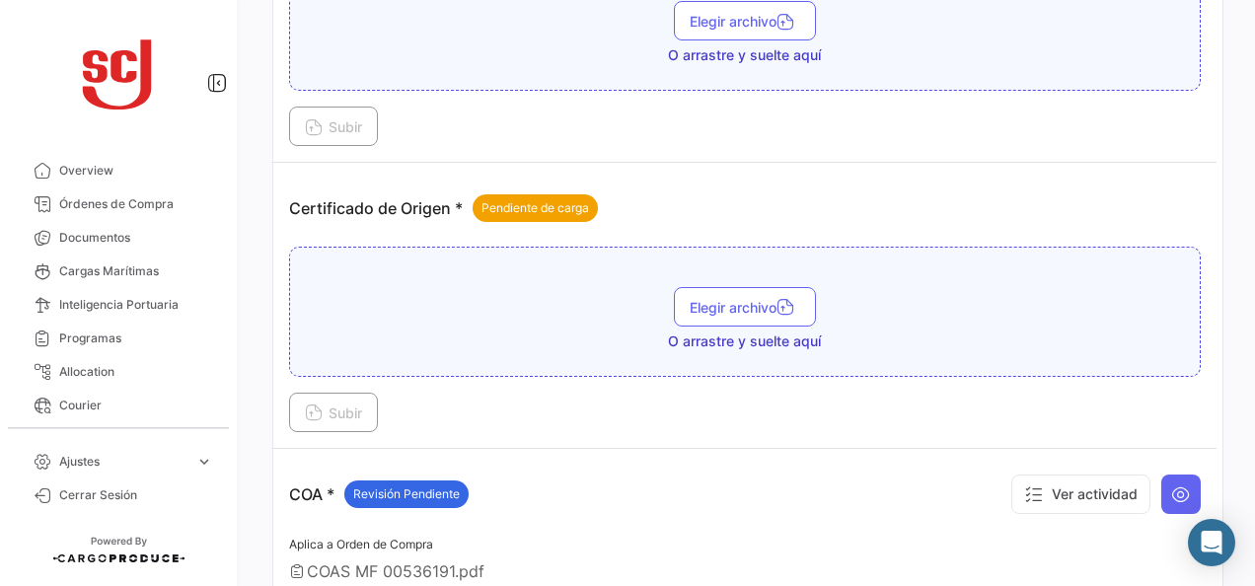
scroll to position [986, 0]
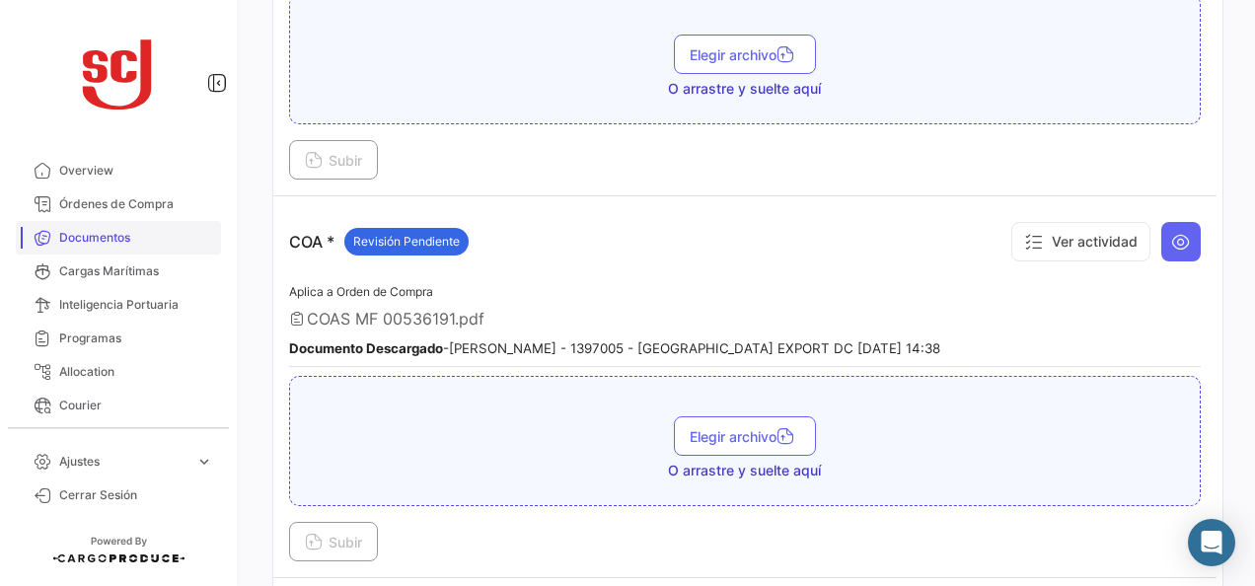
click at [120, 225] on link "Documentos" at bounding box center [118, 238] width 205 height 34
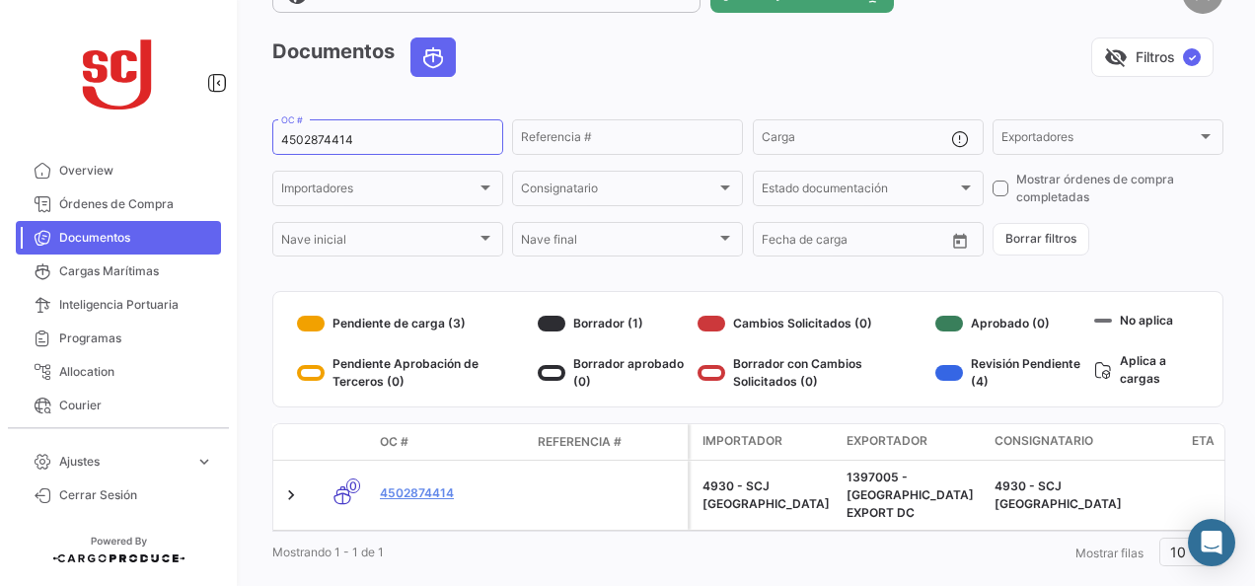
scroll to position [89, 0]
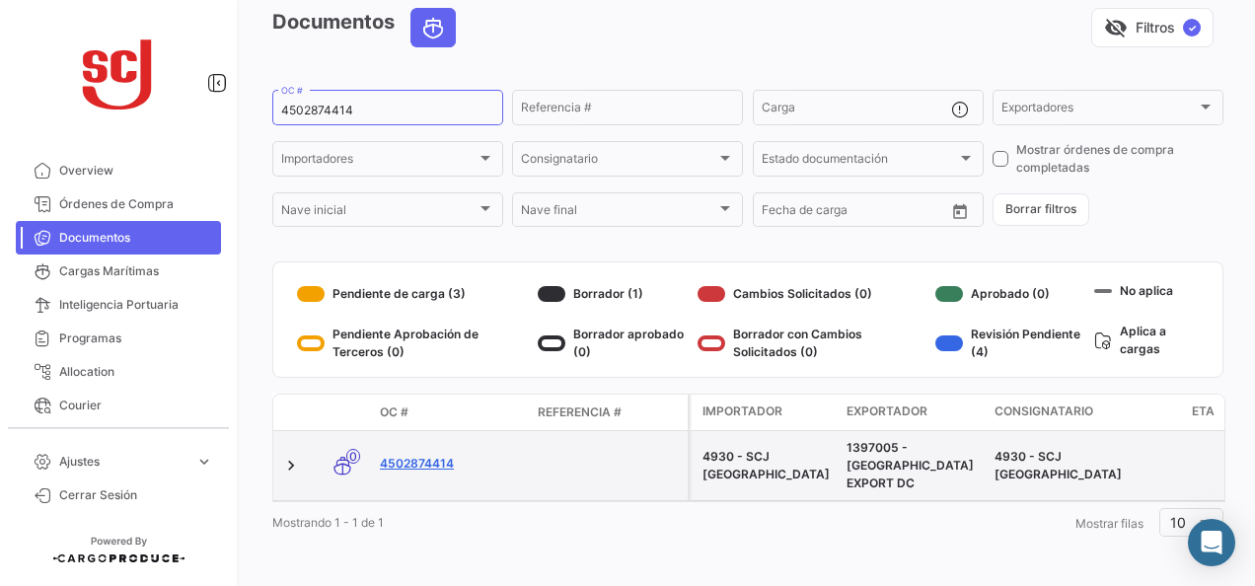
click at [422, 457] on link "4502874414" at bounding box center [451, 464] width 142 height 18
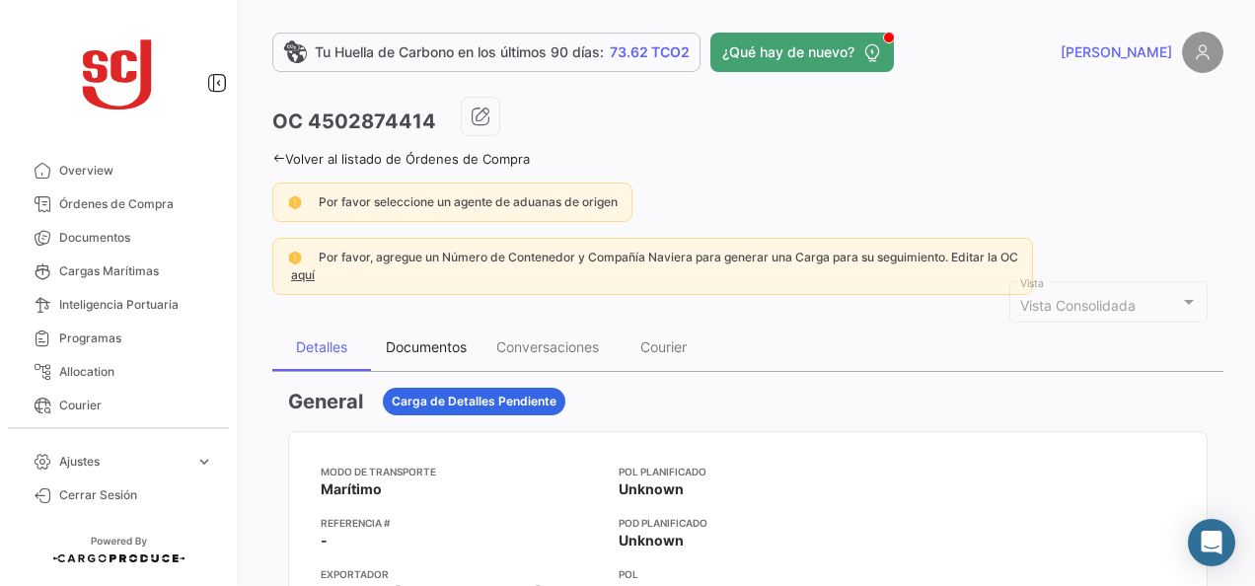
click at [408, 354] on div "Documentos" at bounding box center [426, 347] width 110 height 47
